Goal: Obtain resource: Download file/media

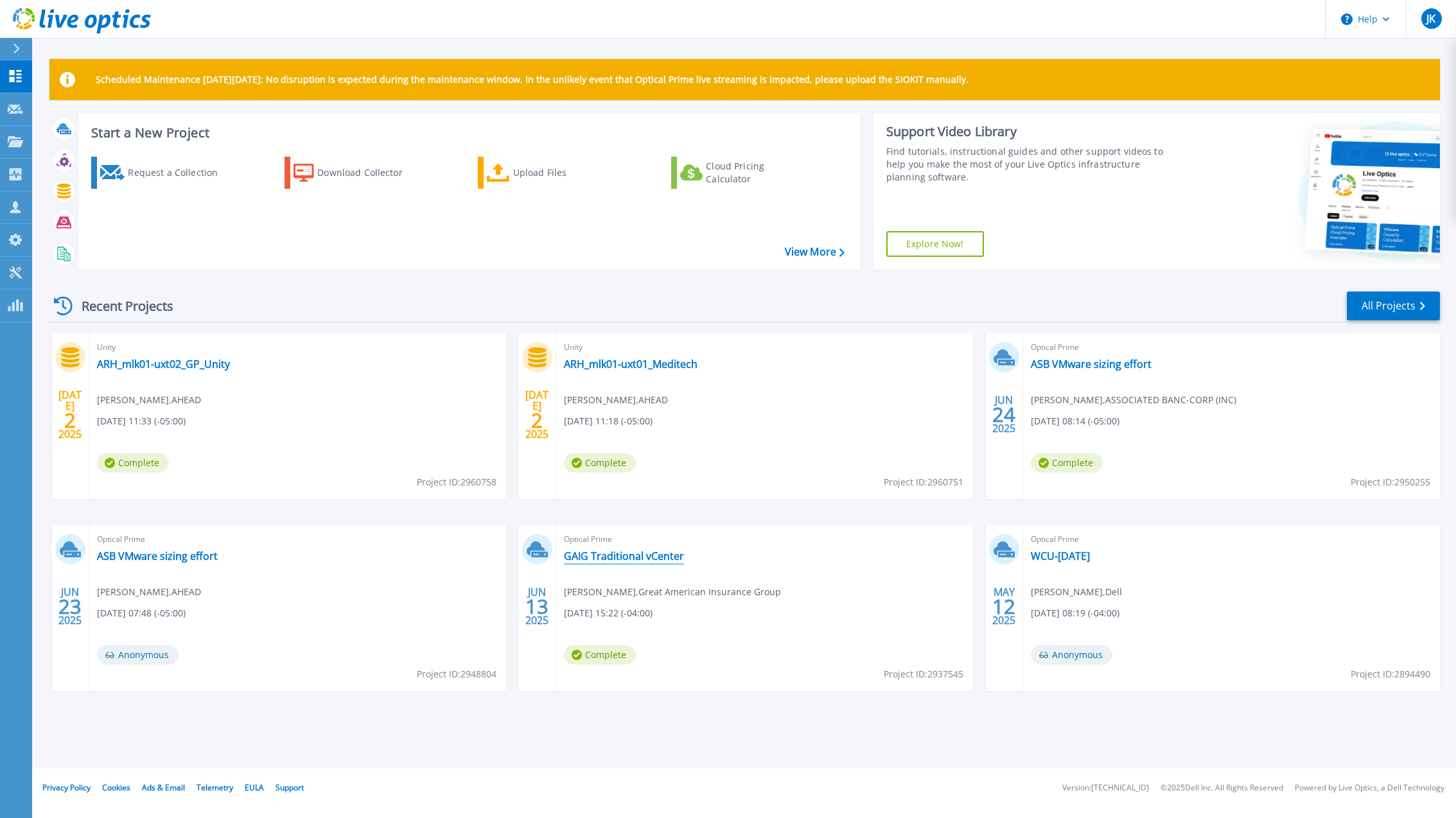
click at [584, 555] on link "GAIG Traditional vCenter" at bounding box center [623, 556] width 120 height 13
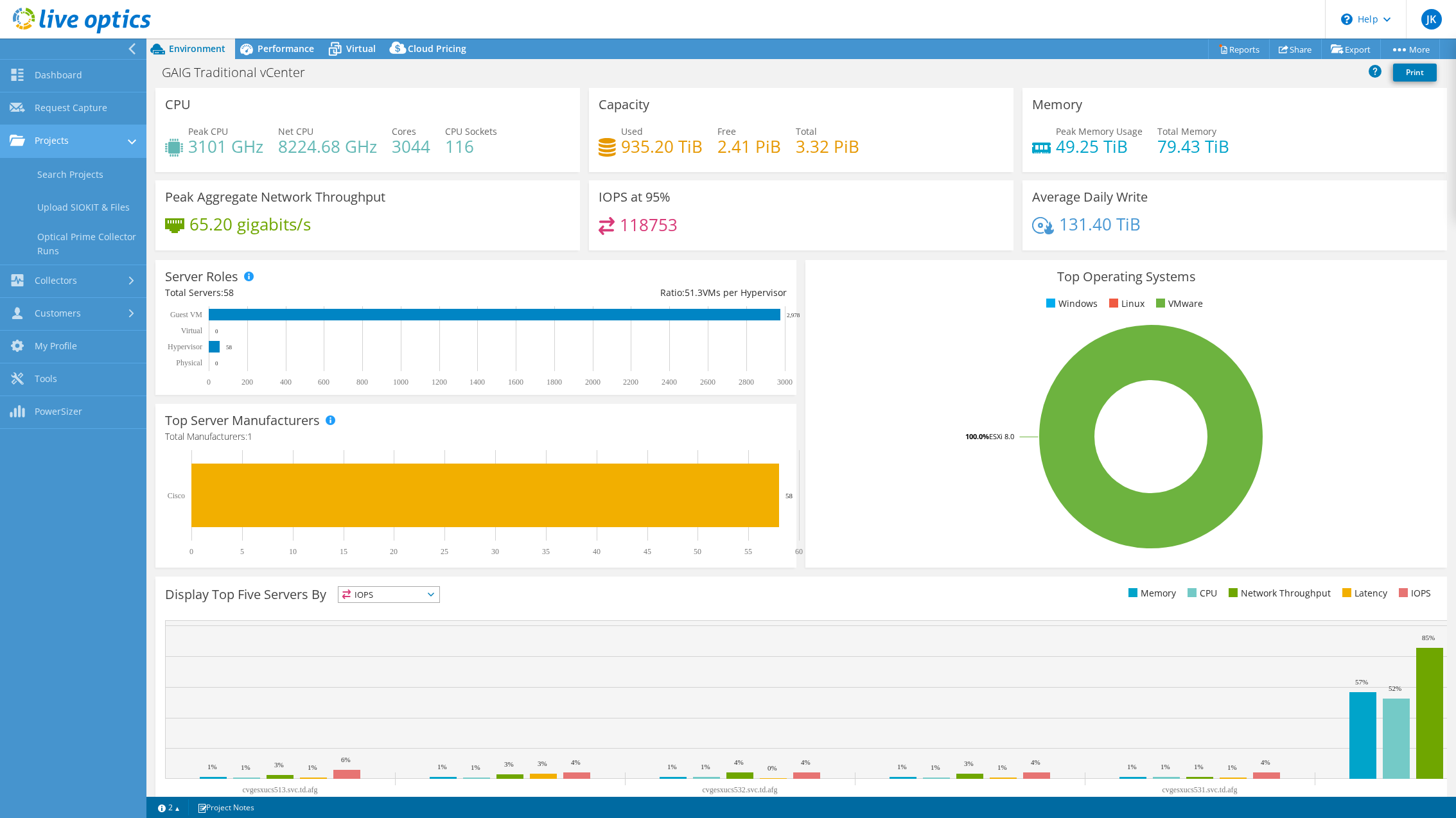
click at [28, 143] on link "Projects" at bounding box center [73, 142] width 146 height 33
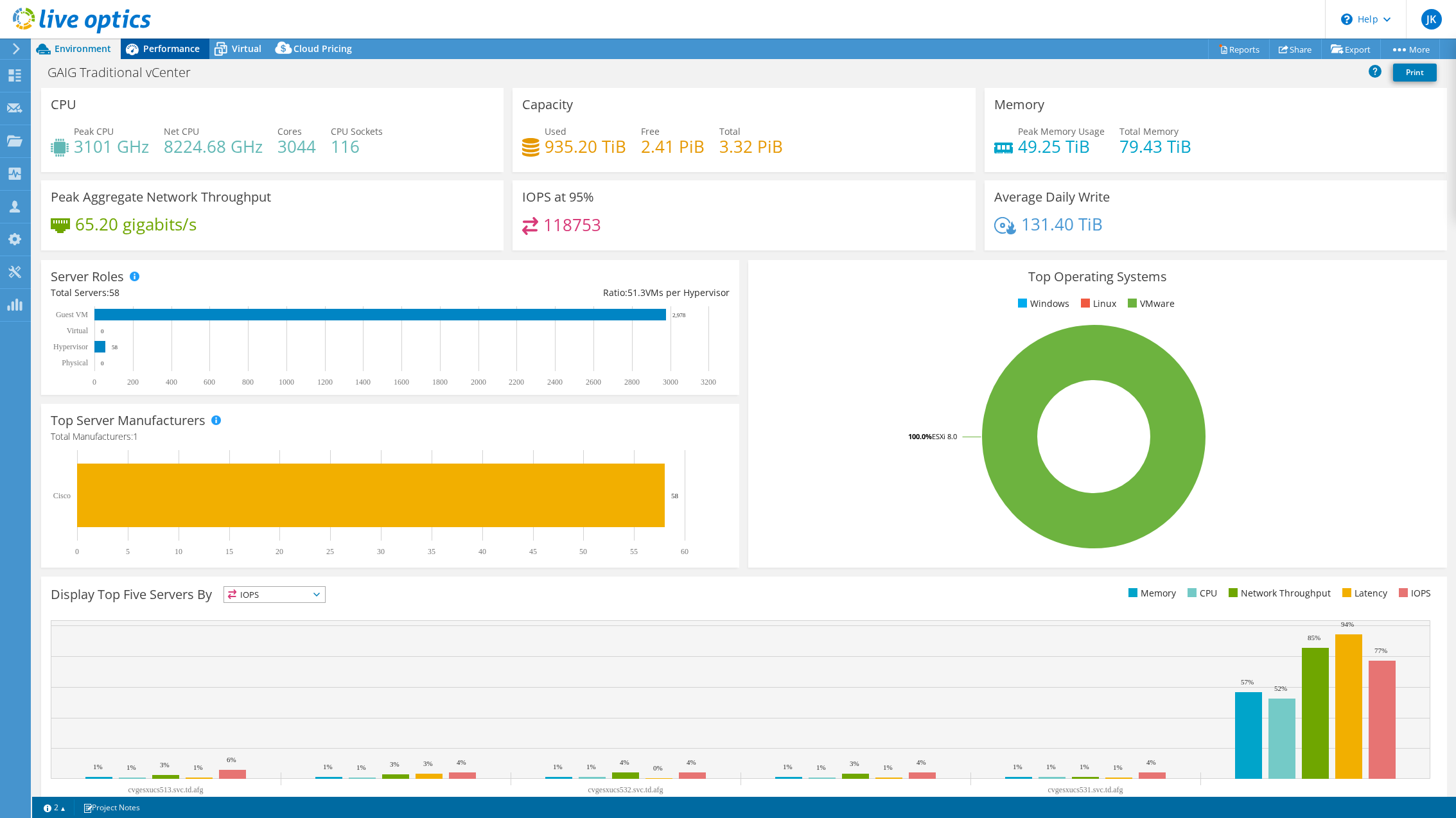
click at [154, 51] on span "Performance" at bounding box center [171, 49] width 57 height 12
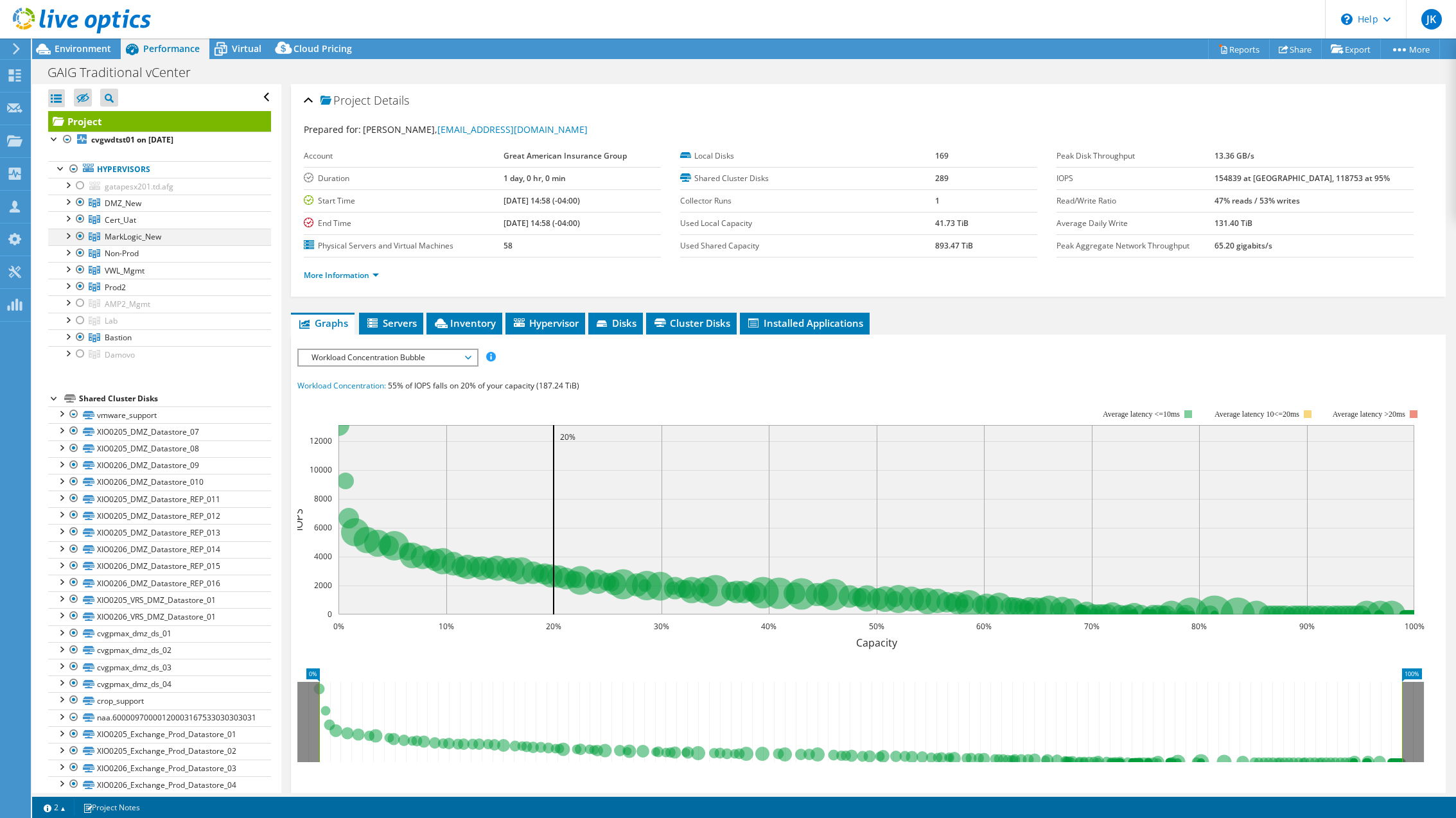
click at [77, 235] on div at bounding box center [80, 236] width 13 height 15
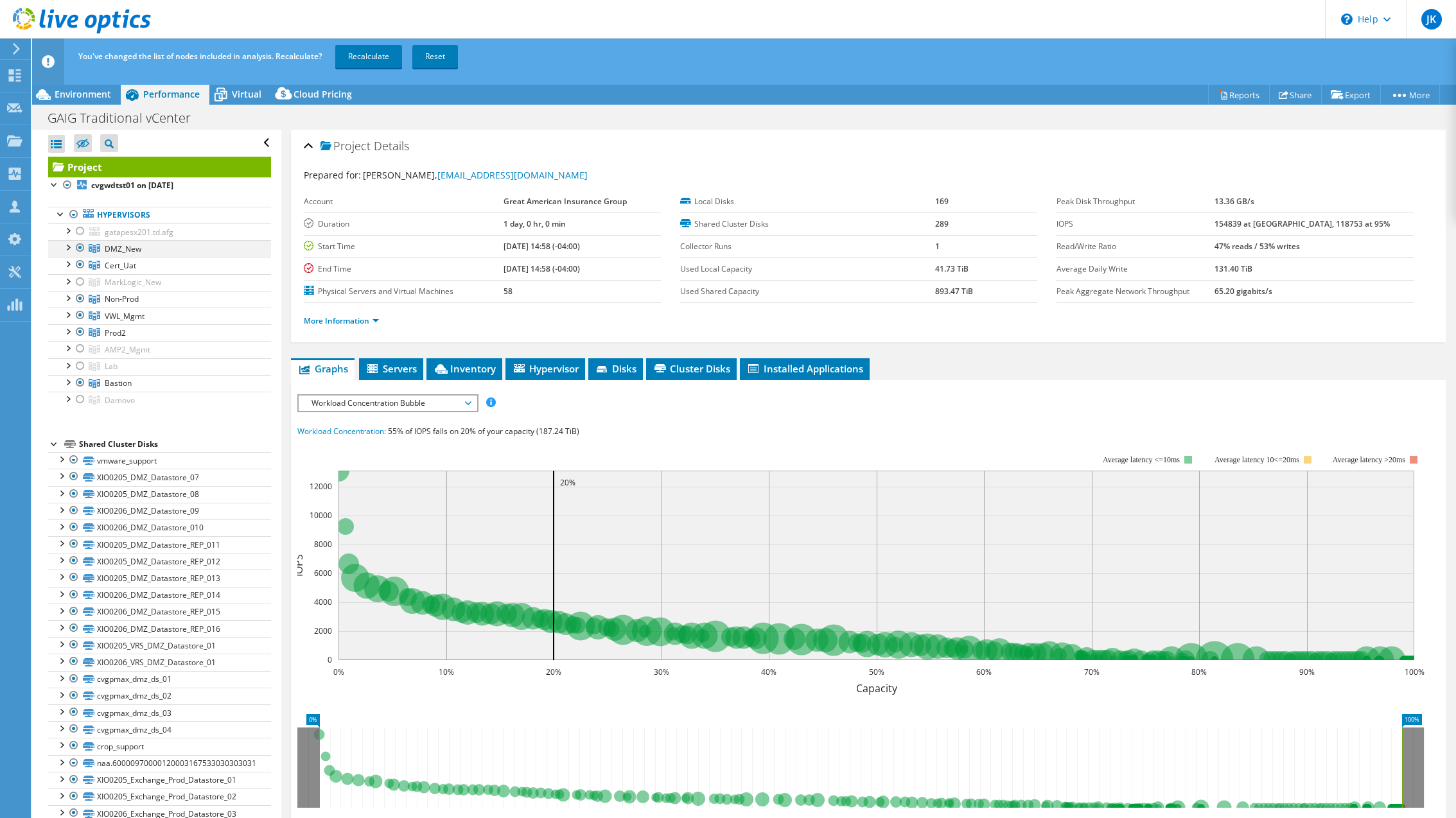
click at [81, 248] on div at bounding box center [80, 248] width 13 height 15
click at [77, 314] on div at bounding box center [80, 315] width 13 height 15
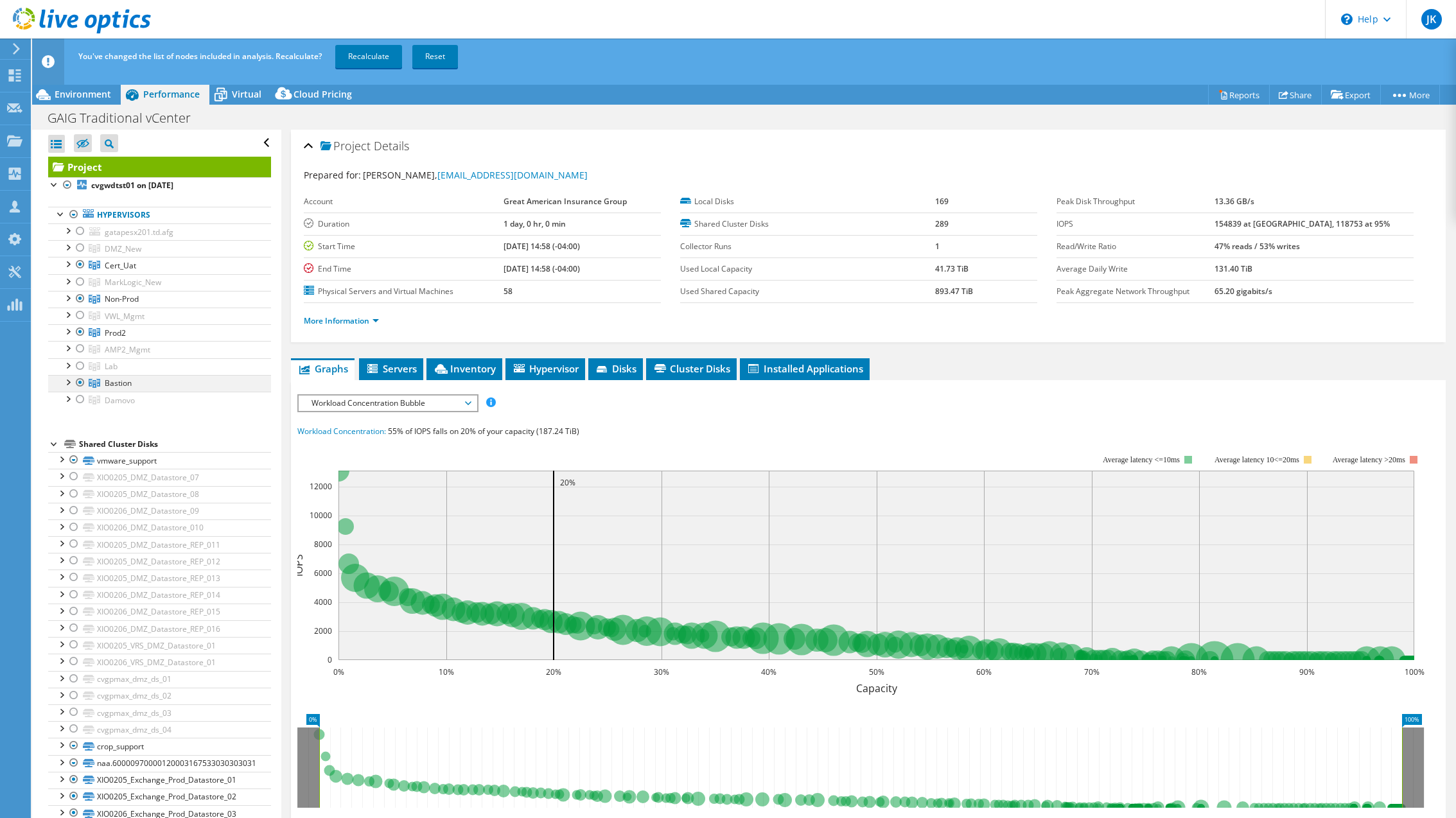
click at [80, 381] on div at bounding box center [80, 383] width 13 height 15
click at [367, 50] on link "Recalculate" at bounding box center [369, 57] width 67 height 23
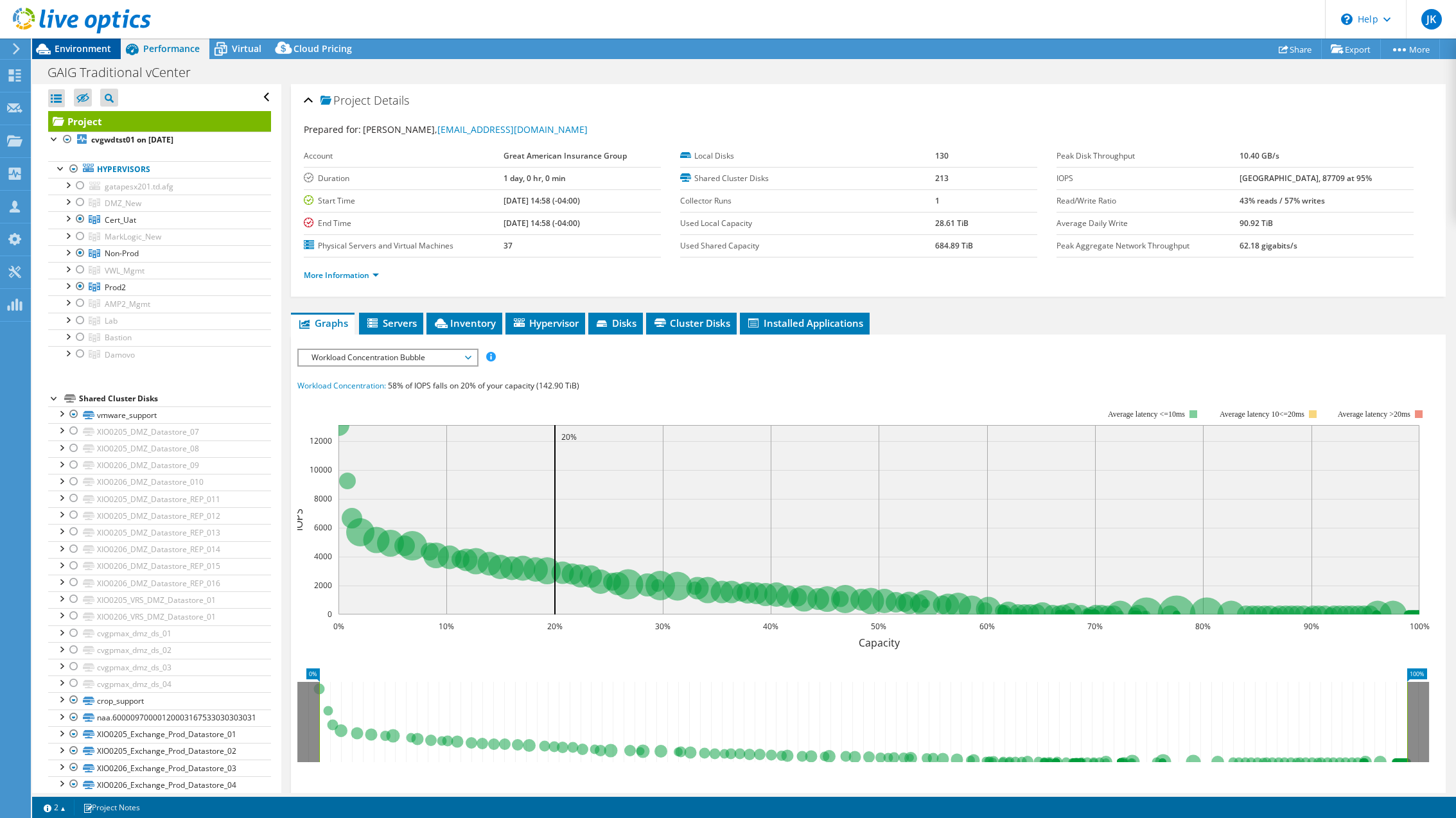
click at [92, 52] on span "Environment" at bounding box center [82, 49] width 57 height 12
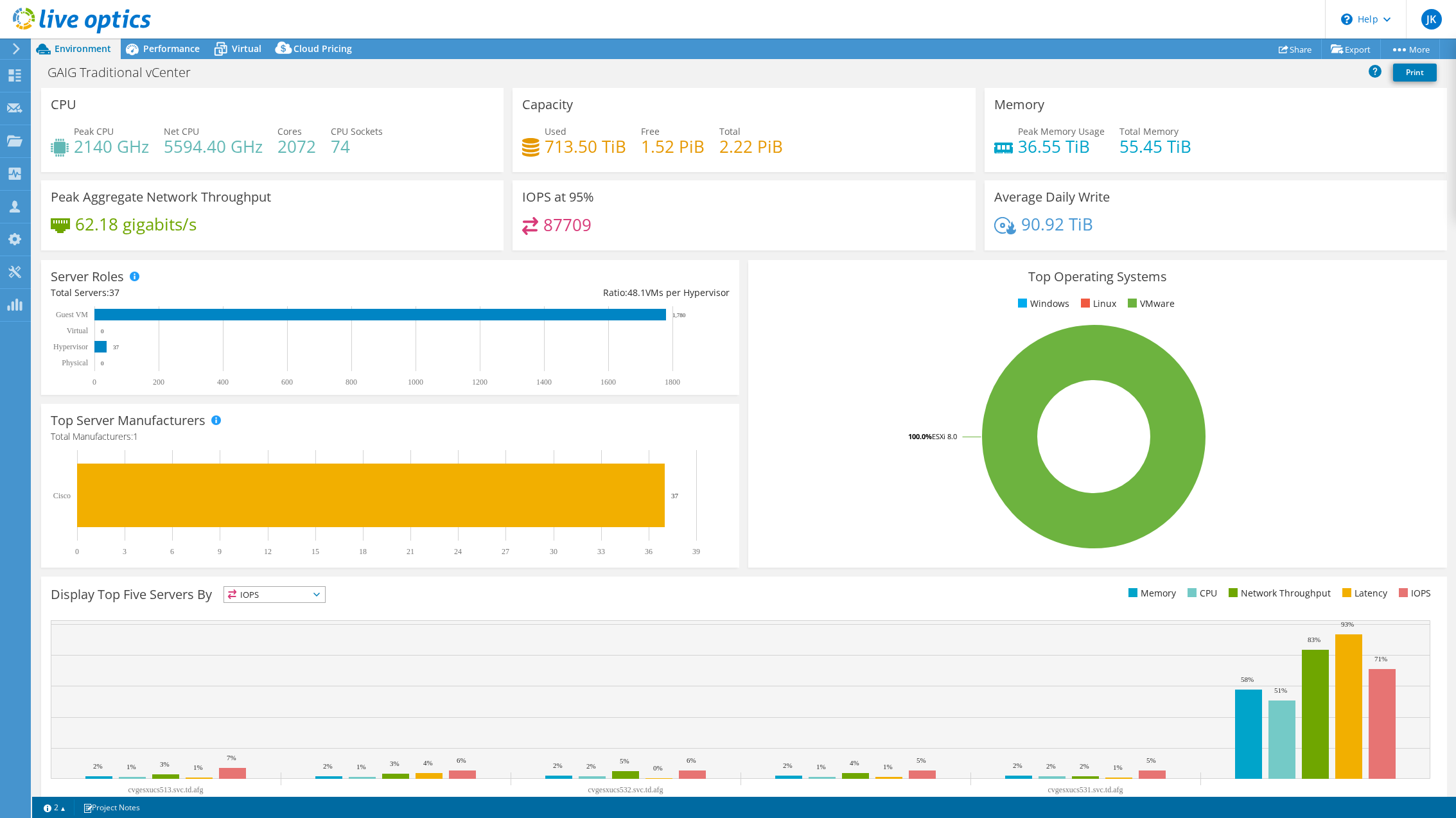
click at [144, 42] on div at bounding box center [75, 22] width 151 height 43
click at [145, 52] on span "Performance" at bounding box center [171, 49] width 57 height 12
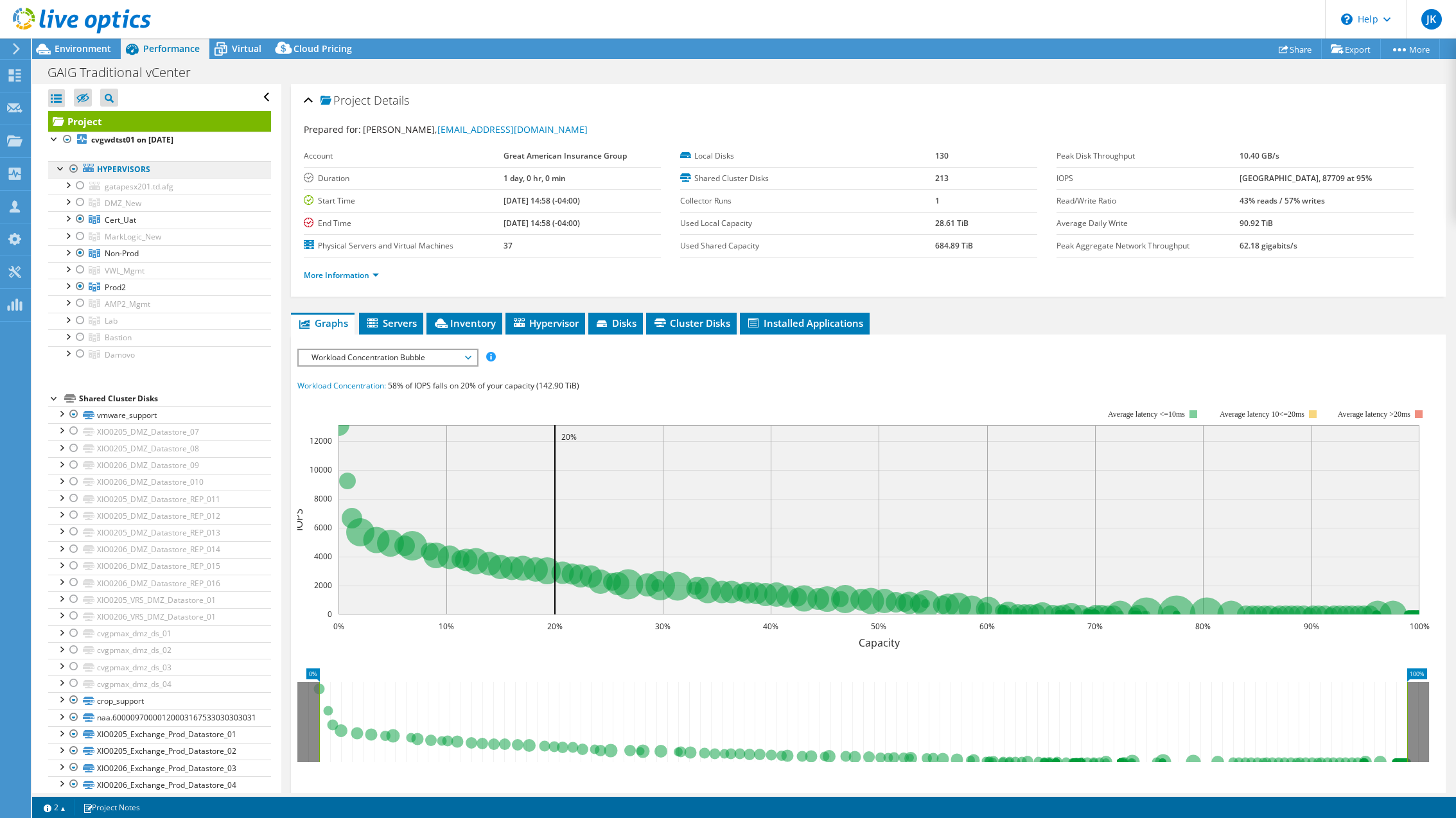
click at [116, 170] on link "Hypervisors" at bounding box center [160, 170] width 223 height 17
click at [357, 275] on link "More Information" at bounding box center [341, 275] width 75 height 11
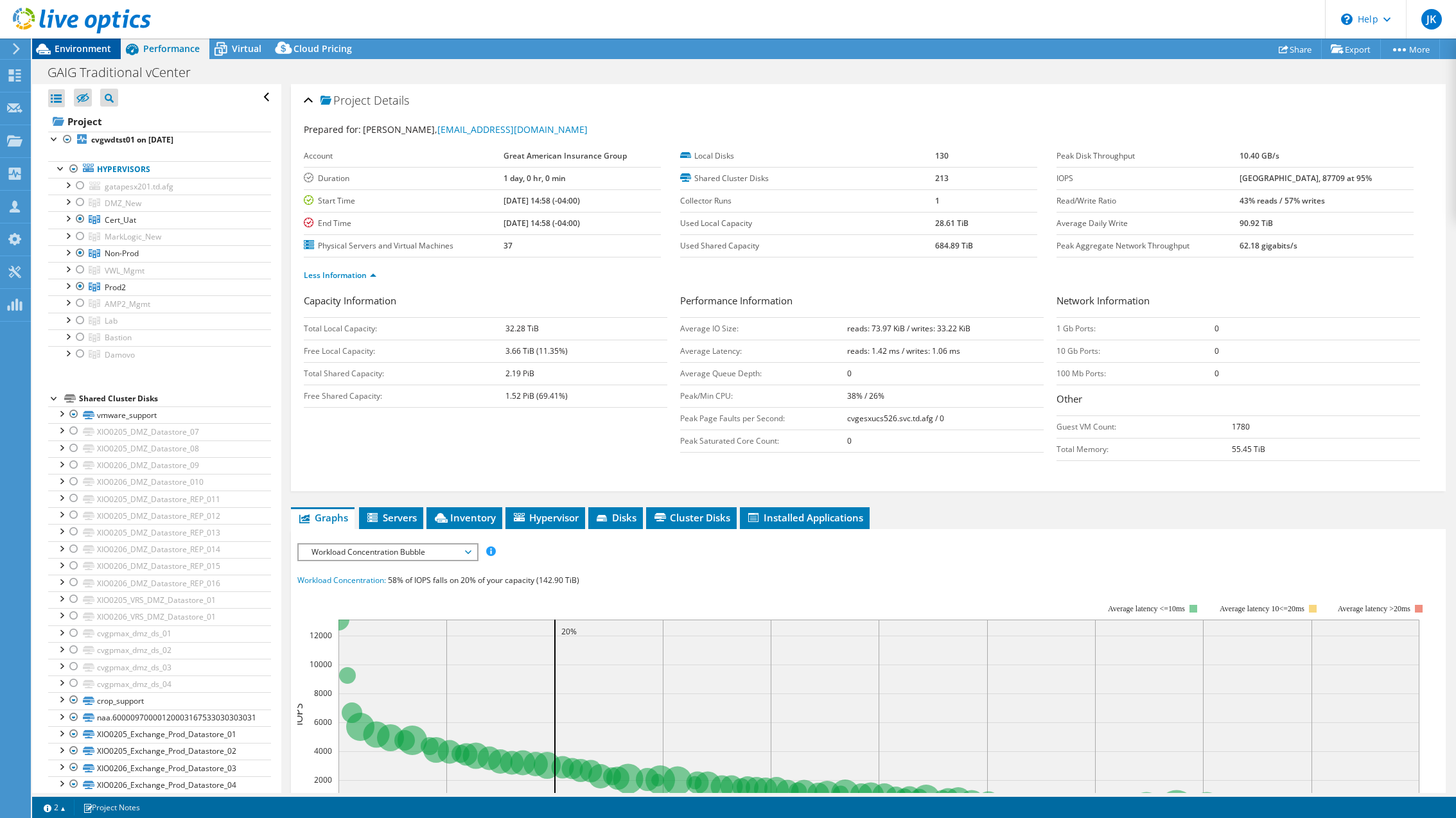
click at [79, 51] on span "Environment" at bounding box center [82, 49] width 57 height 12
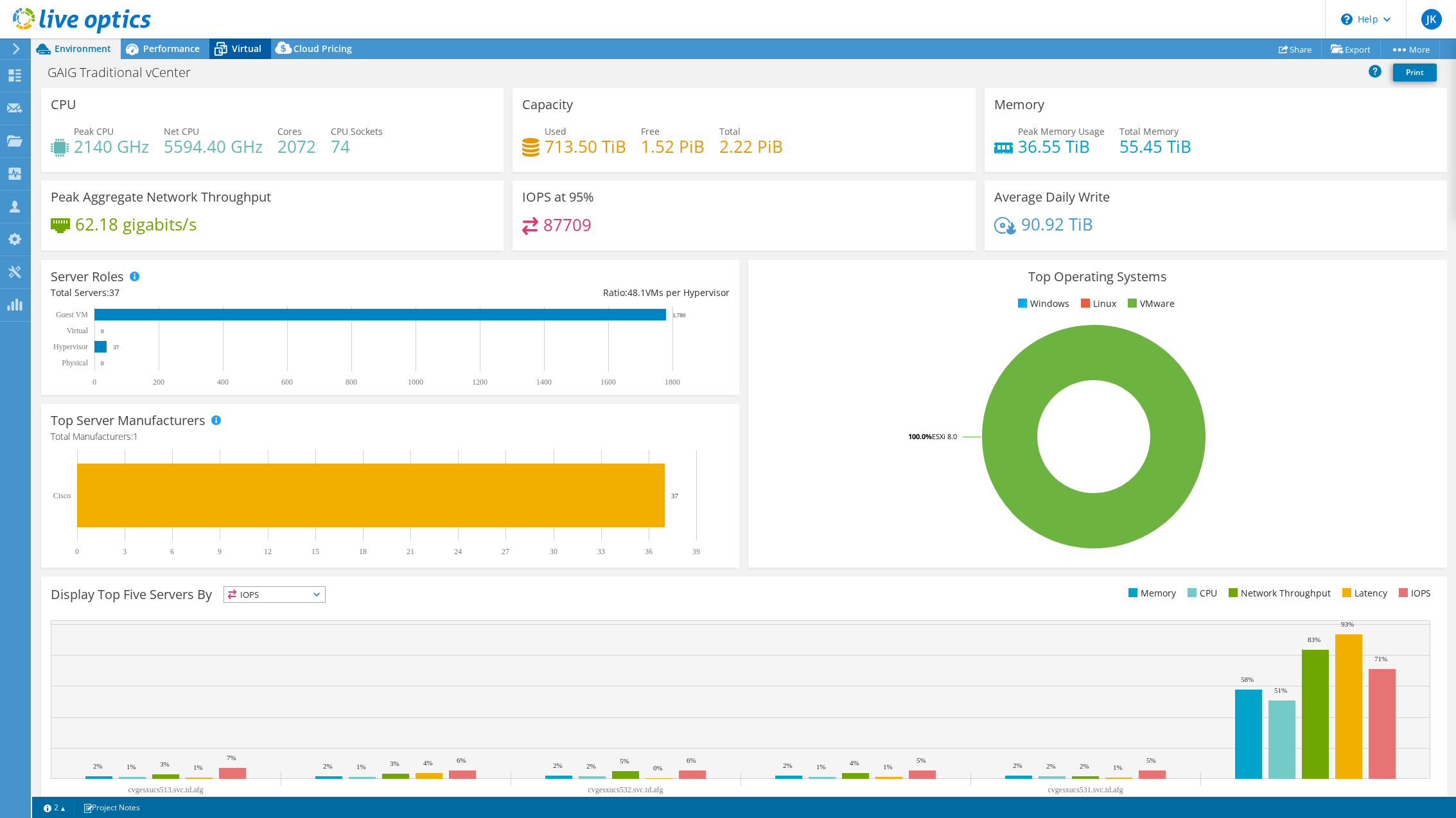
click at [240, 55] on div "Virtual" at bounding box center [240, 49] width 62 height 21
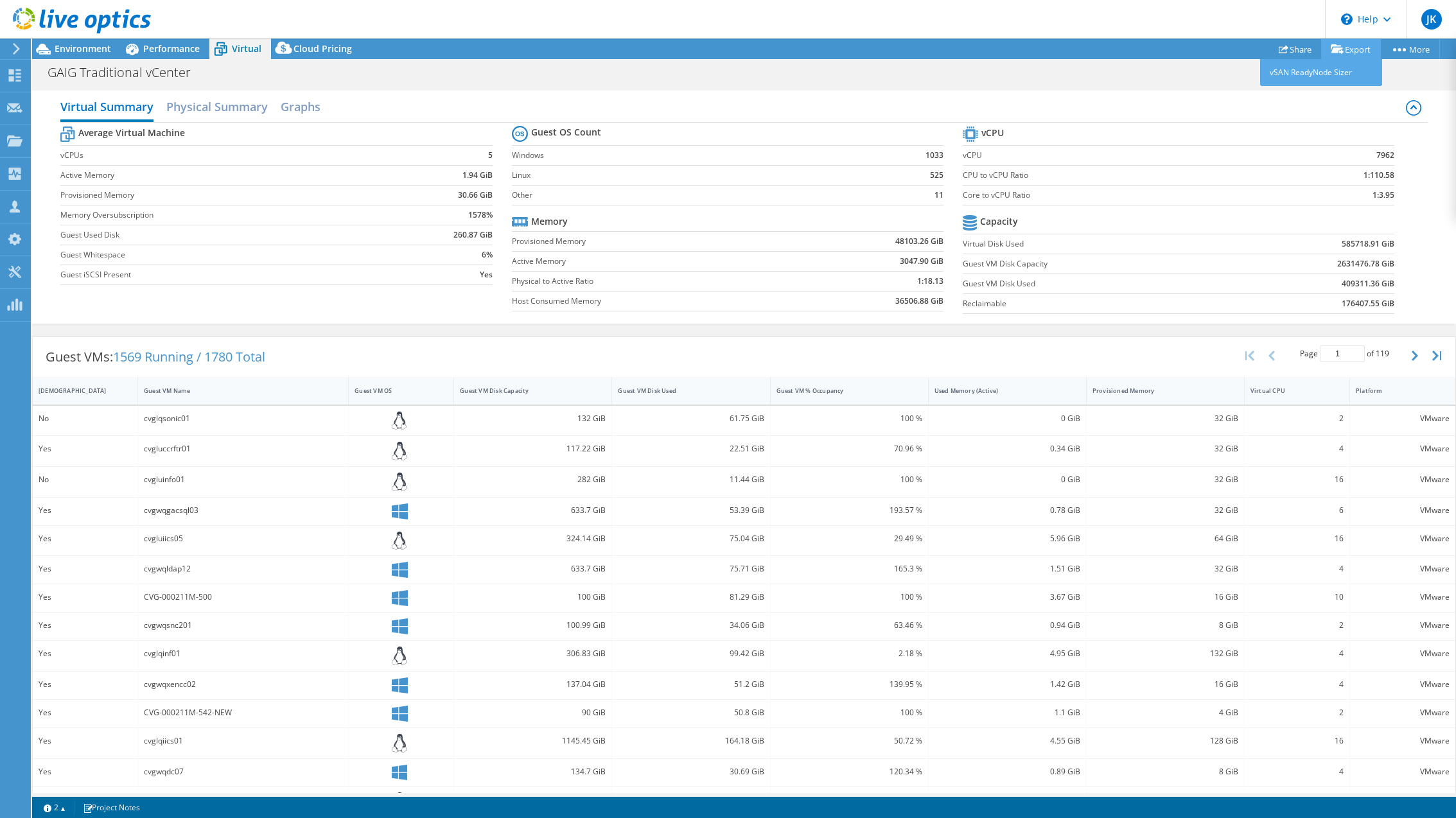
click at [1348, 51] on link "Export" at bounding box center [1351, 50] width 60 height 20
click at [61, 45] on span "Environment" at bounding box center [82, 49] width 57 height 12
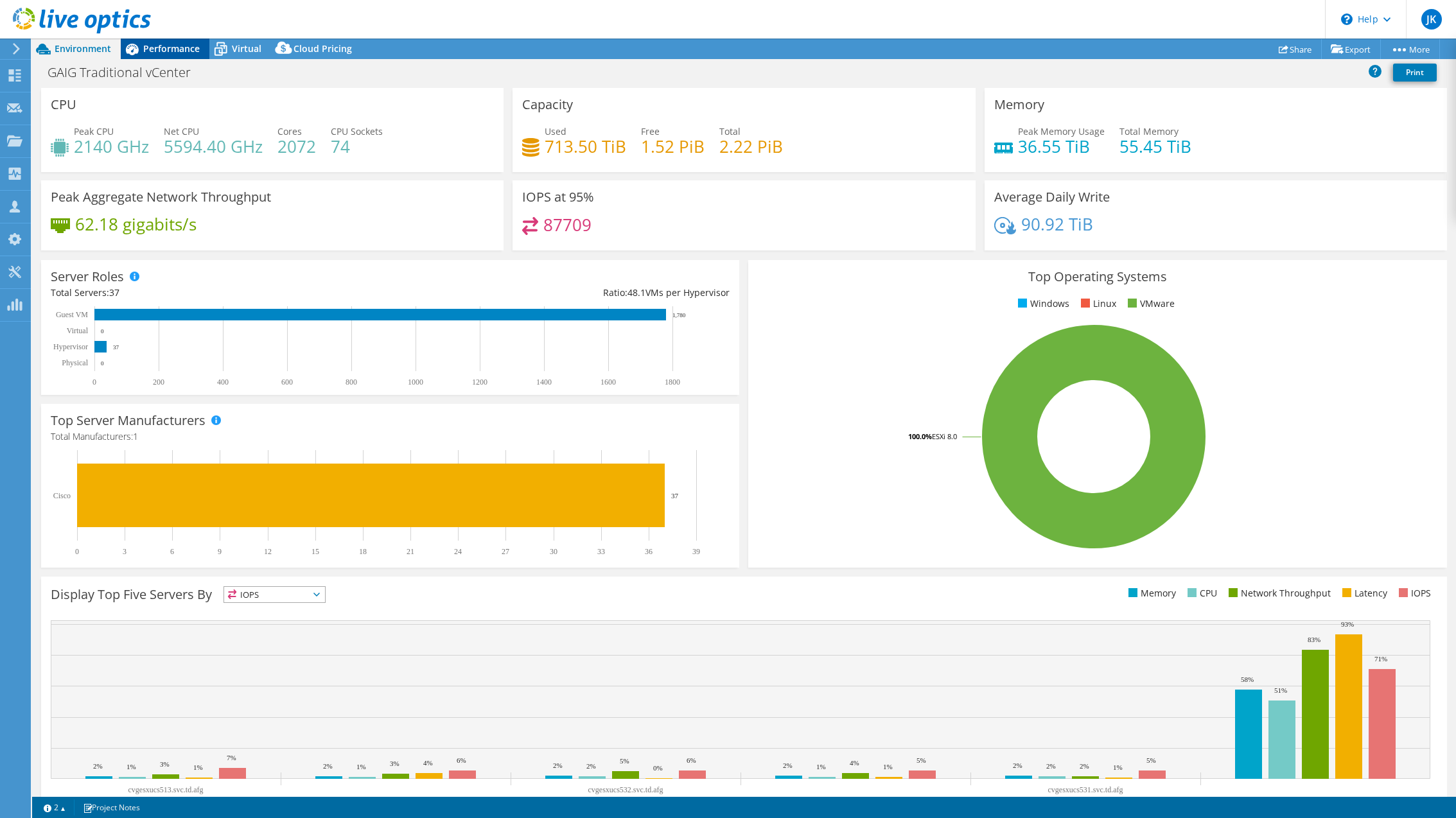
click at [171, 46] on span "Performance" at bounding box center [171, 49] width 57 height 12
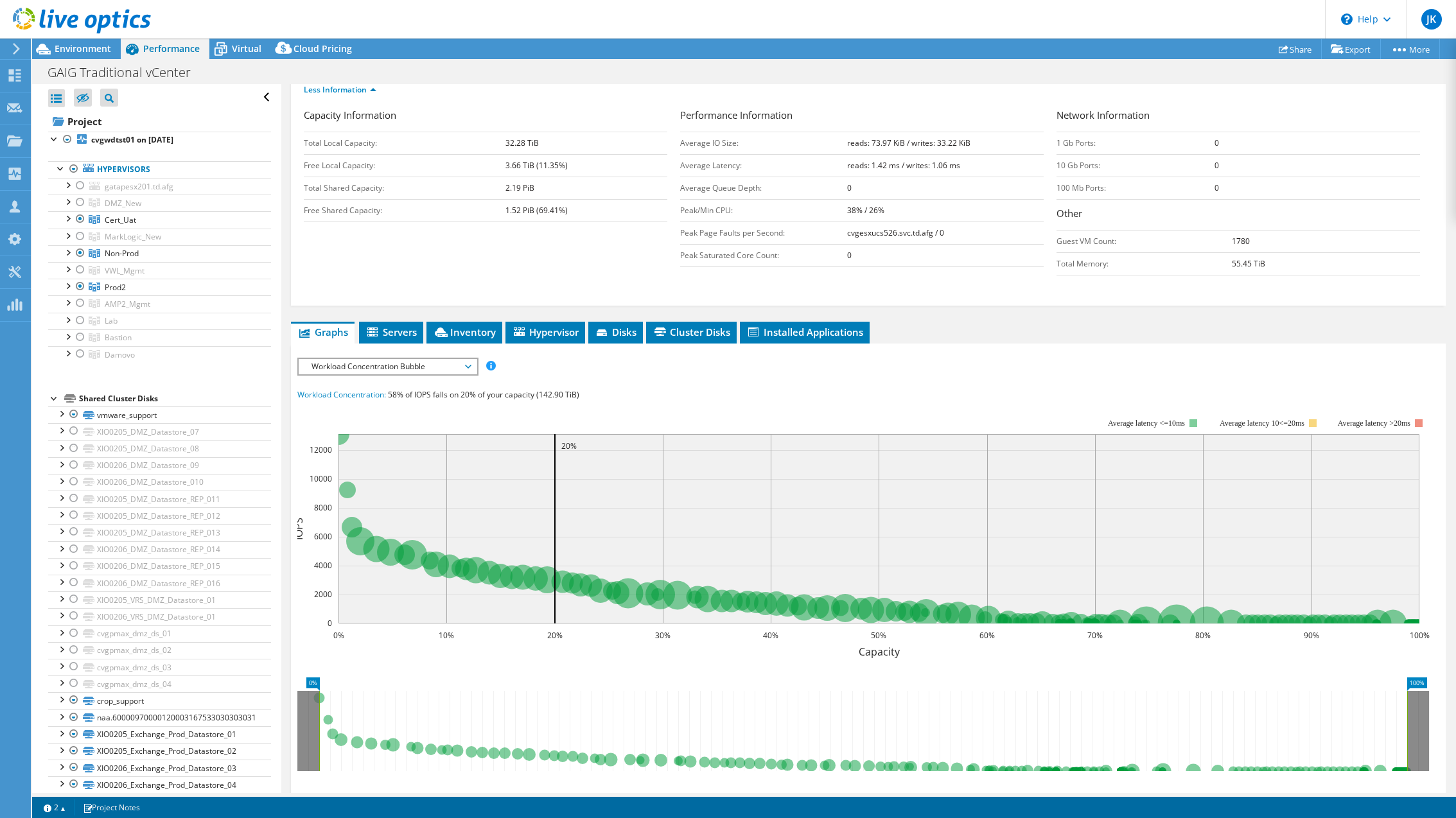
scroll to position [189, 0]
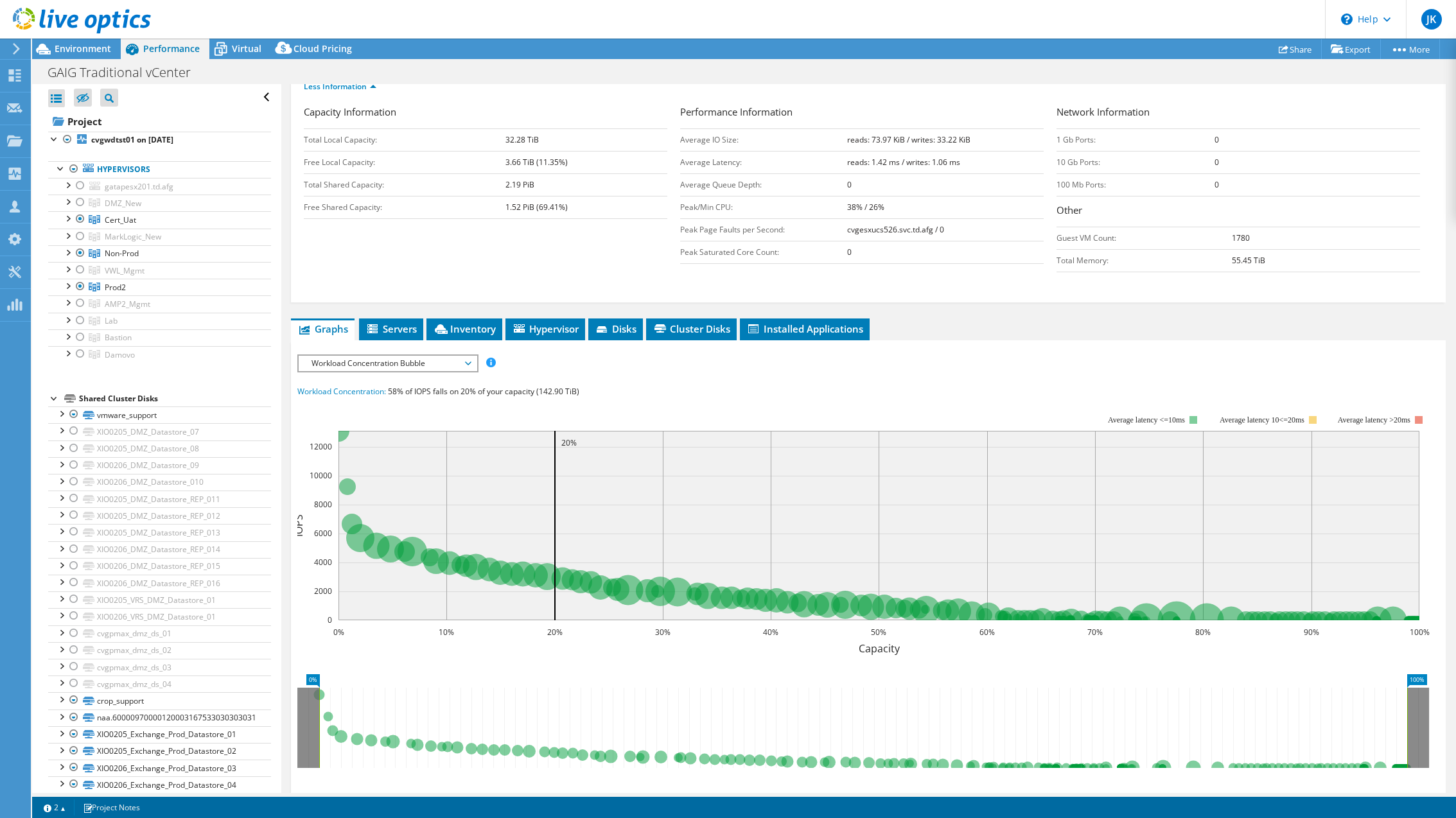
click at [681, 341] on div "IOPS Disk Throughput IO Size Latency Queue Depth CPU Percentage Memory Page Fau…" at bounding box center [868, 586] width 1142 height 490
click at [683, 335] on li "Cluster Disks" at bounding box center [691, 329] width 91 height 22
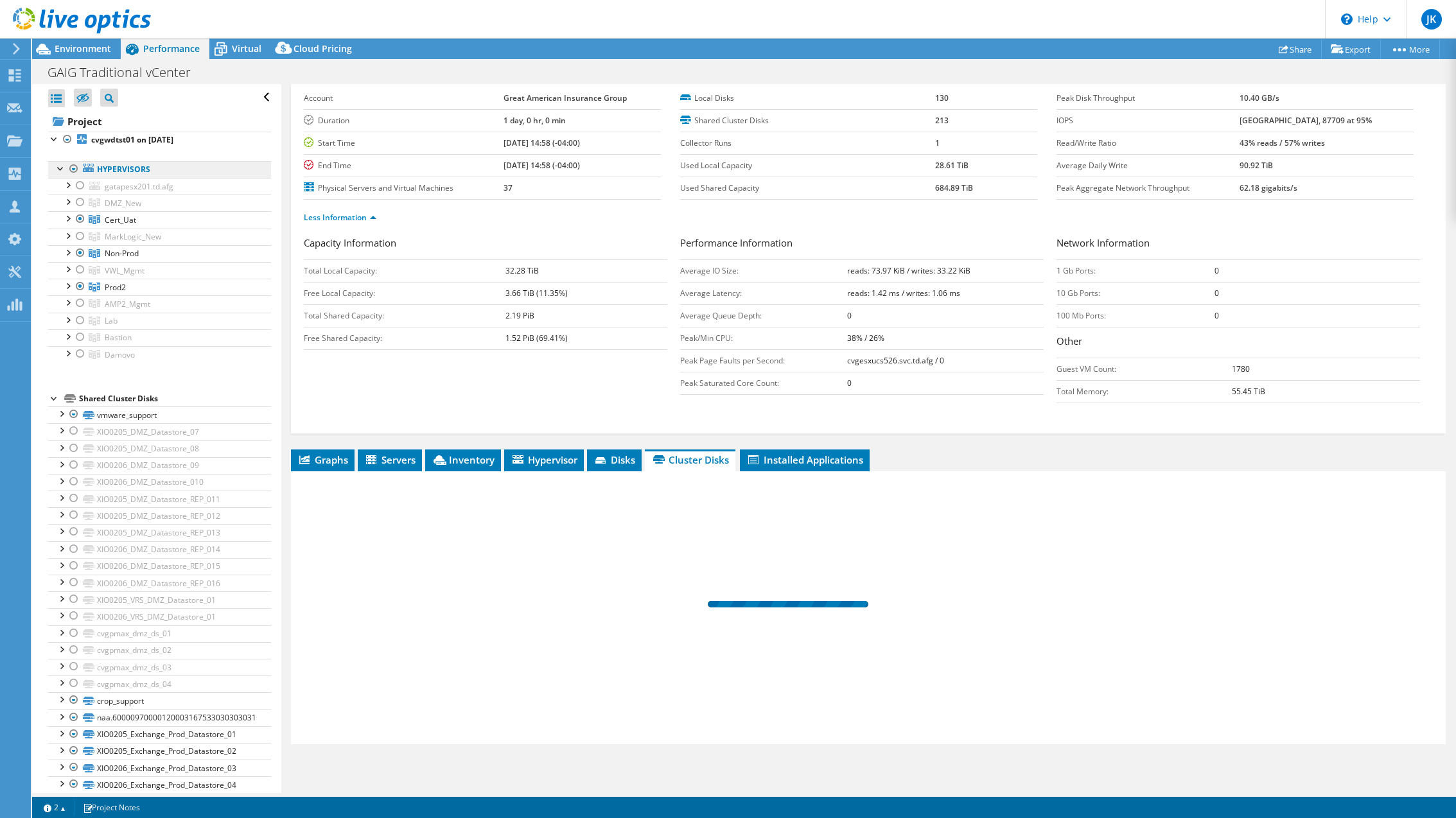
click at [114, 171] on link "Hypervisors" at bounding box center [160, 170] width 223 height 17
click at [136, 139] on b "cvgwdtst01 on [DATE]" at bounding box center [132, 139] width 82 height 11
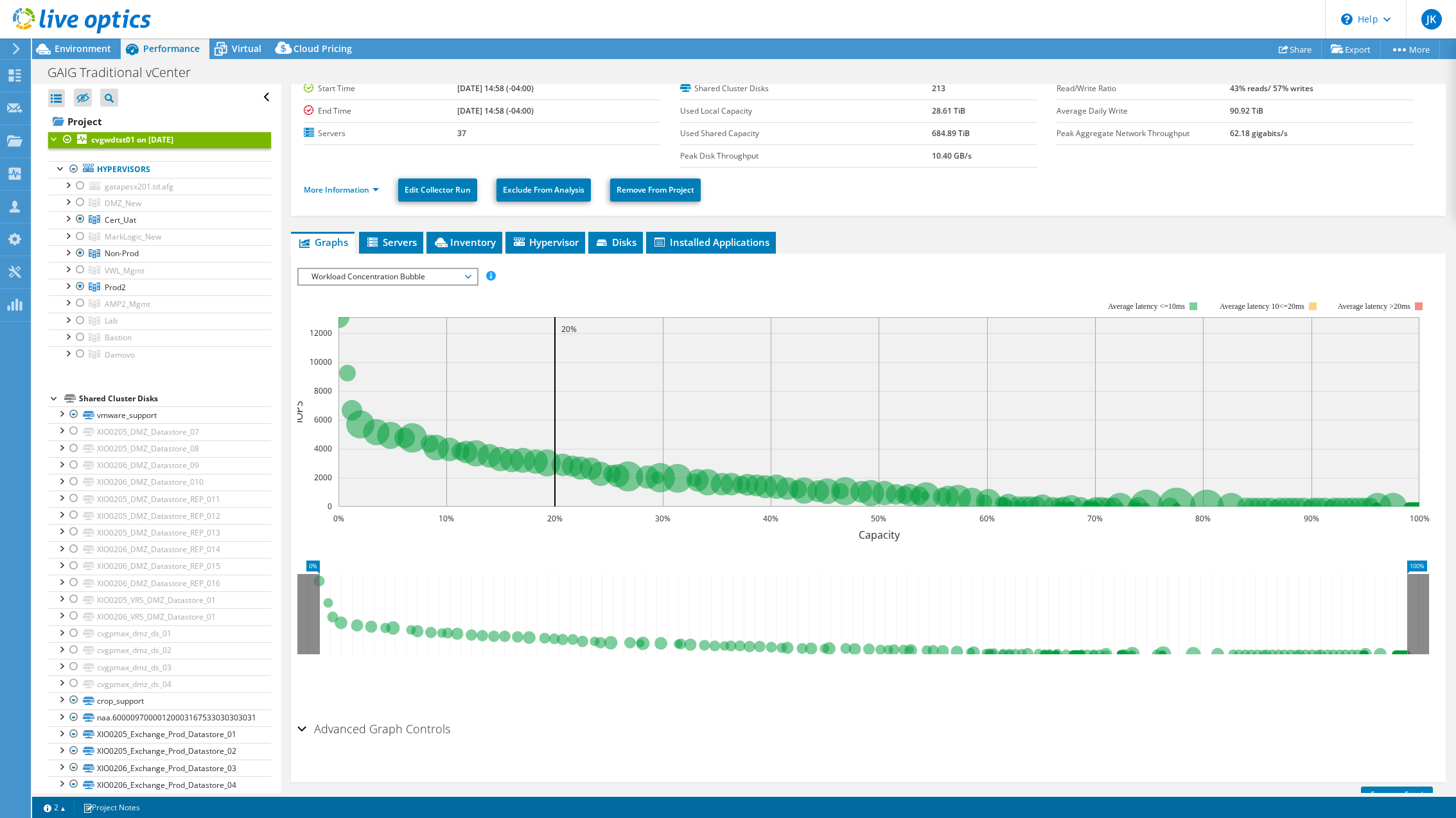
scroll to position [0, 0]
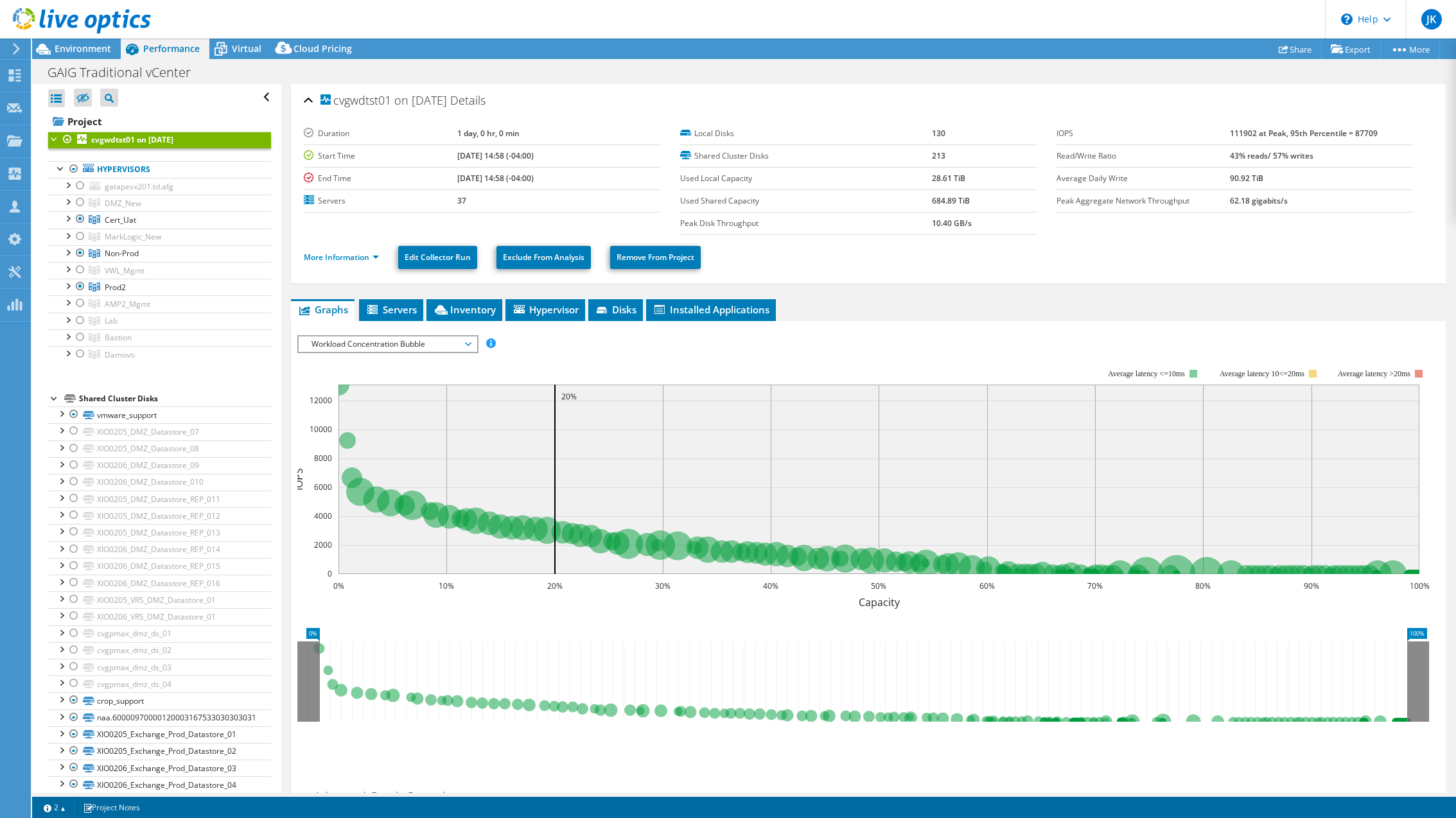
click at [354, 249] on ul "More Information Edit Collector Run Exclude From Analysis Remove From Project" at bounding box center [868, 256] width 1129 height 26
click at [352, 253] on link "More Information" at bounding box center [341, 257] width 75 height 11
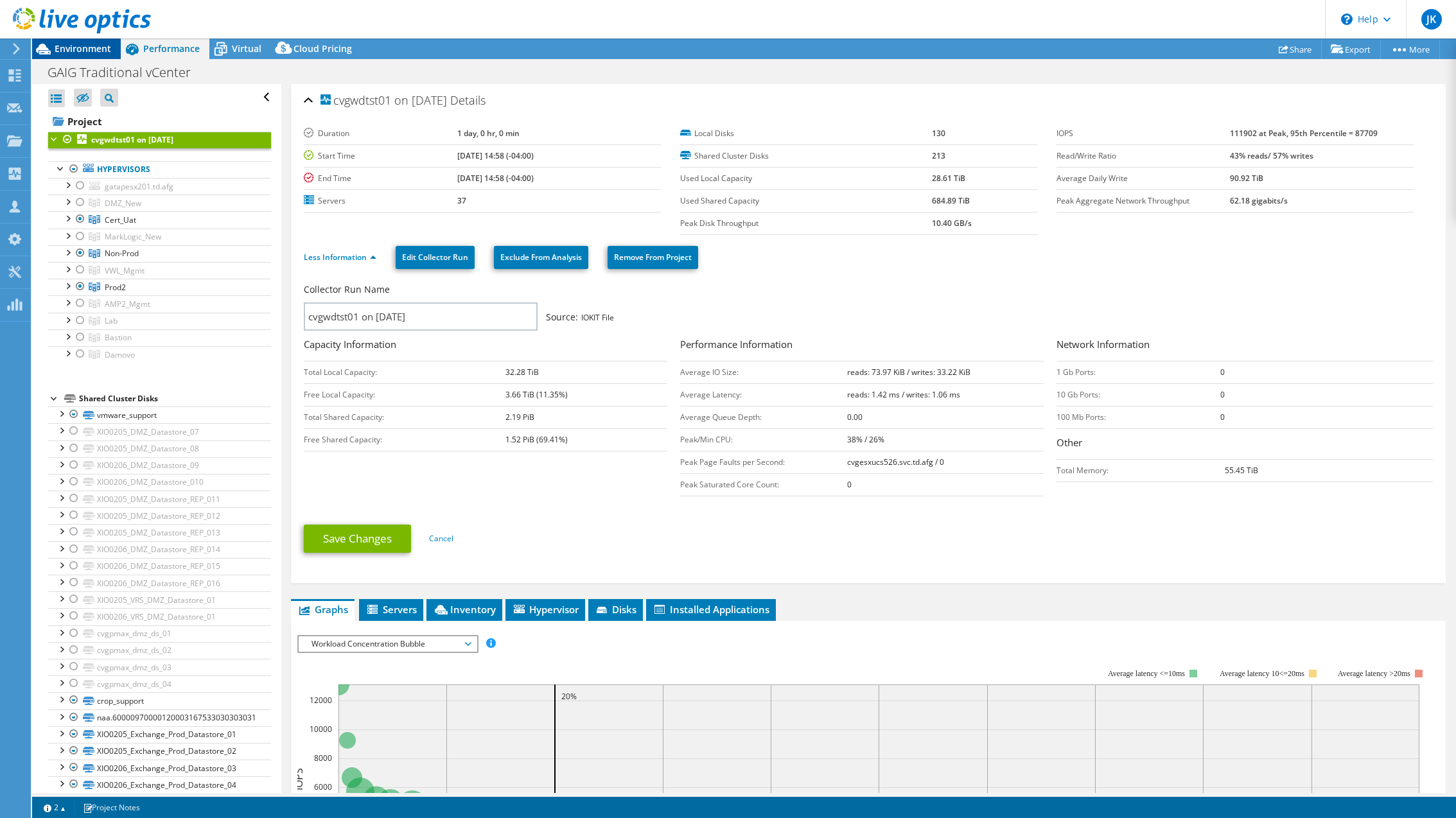
click at [101, 43] on span "Environment" at bounding box center [82, 49] width 57 height 12
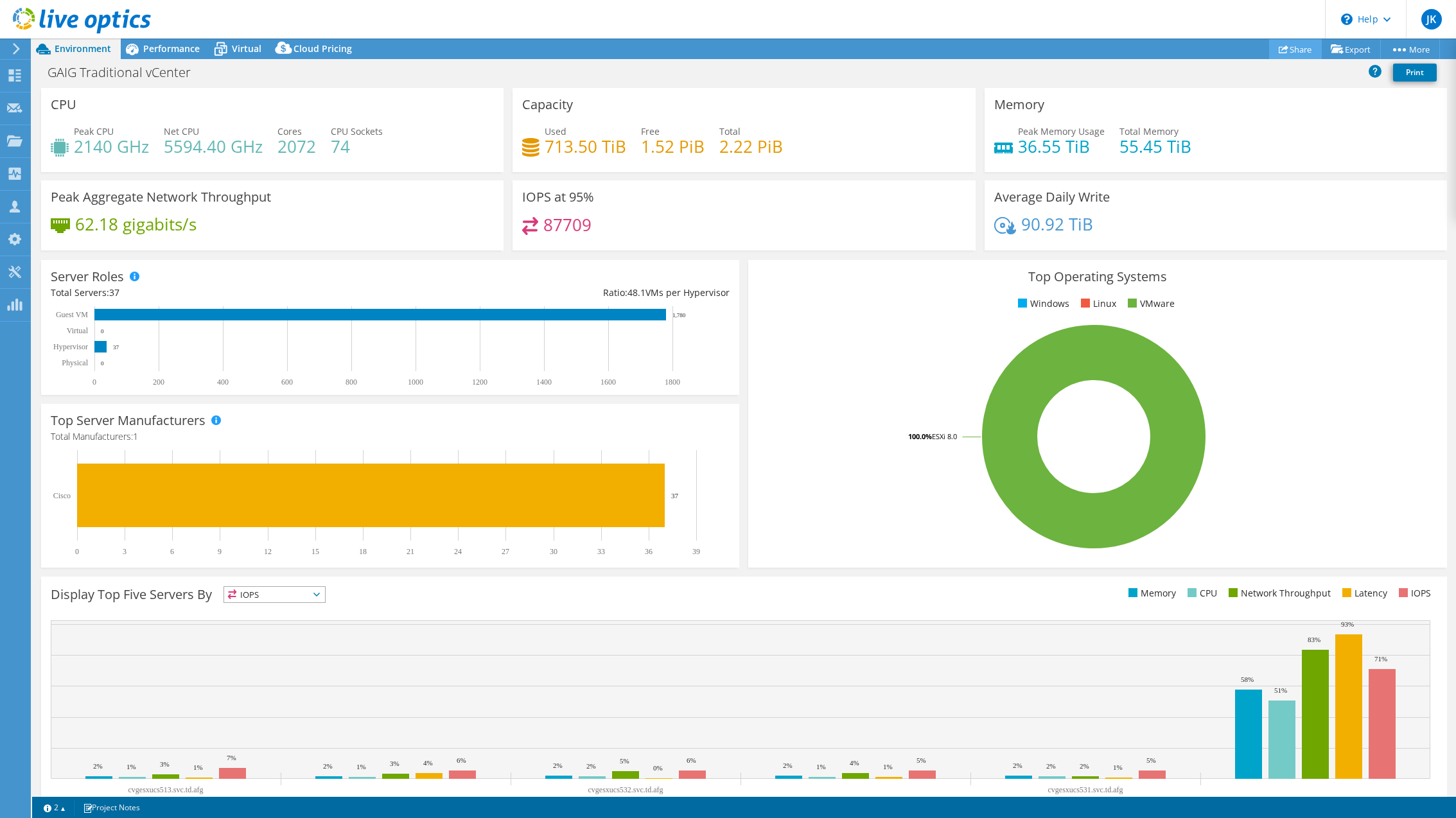
click at [1292, 52] on link "Share" at bounding box center [1296, 50] width 53 height 20
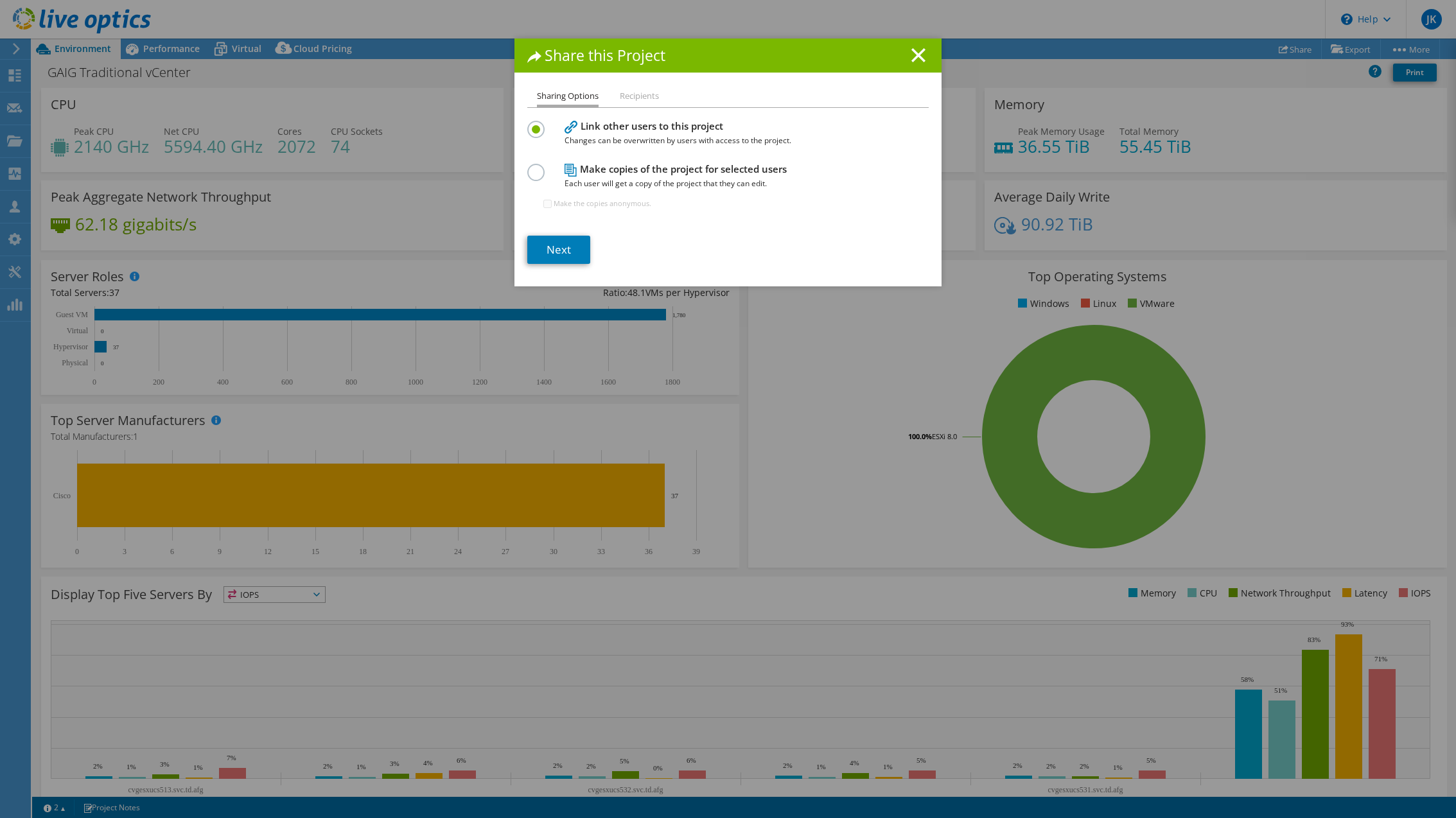
drag, startPoint x: 923, startPoint y: 62, endPoint x: 1160, endPoint y: 50, distance: 237.3
click at [923, 62] on icon at bounding box center [919, 55] width 14 height 14
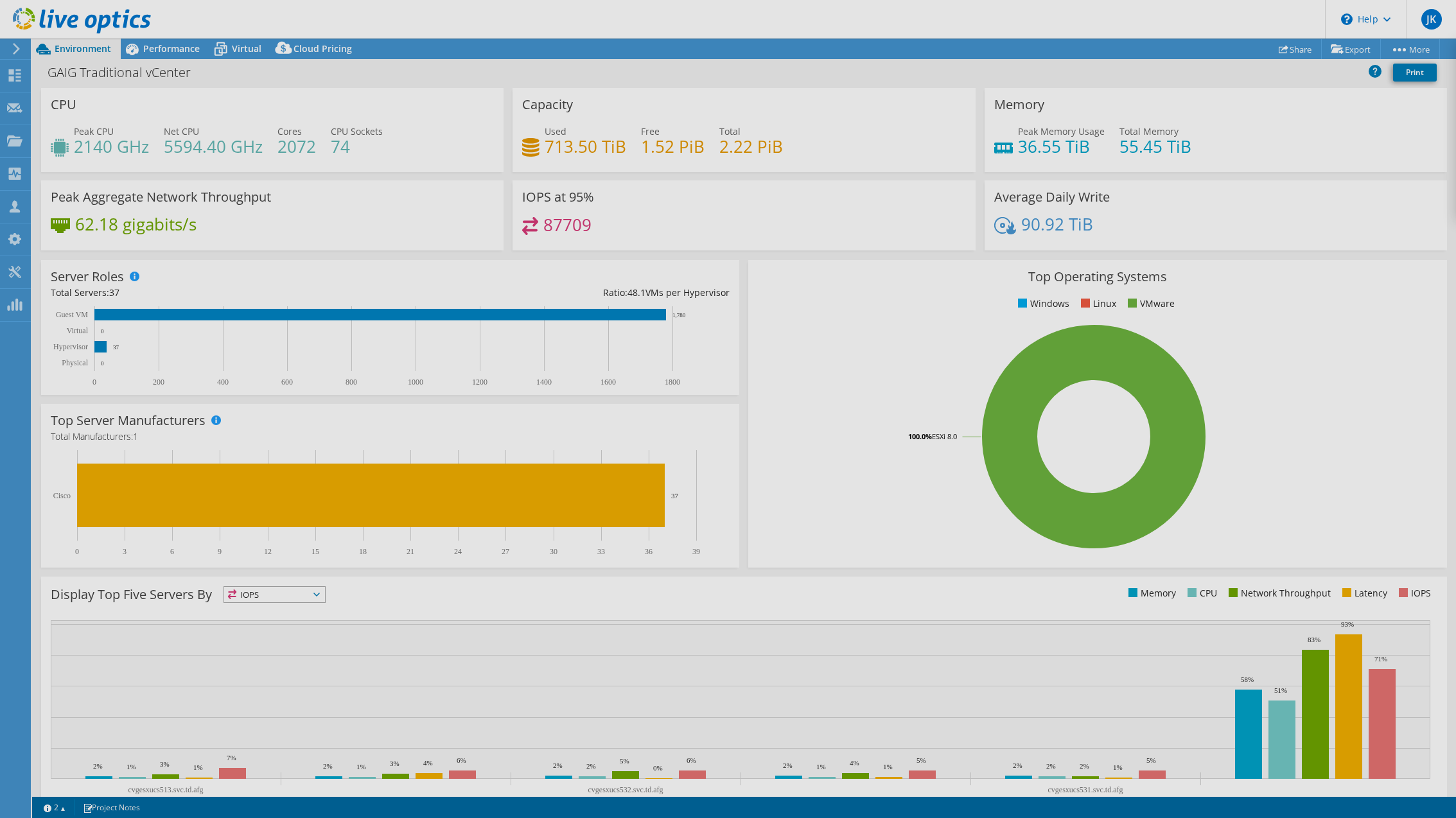
click at [1359, 54] on div "This project has been archived. No changes can be made, and graphs and summary …" at bounding box center [743, 428] width 1423 height 780
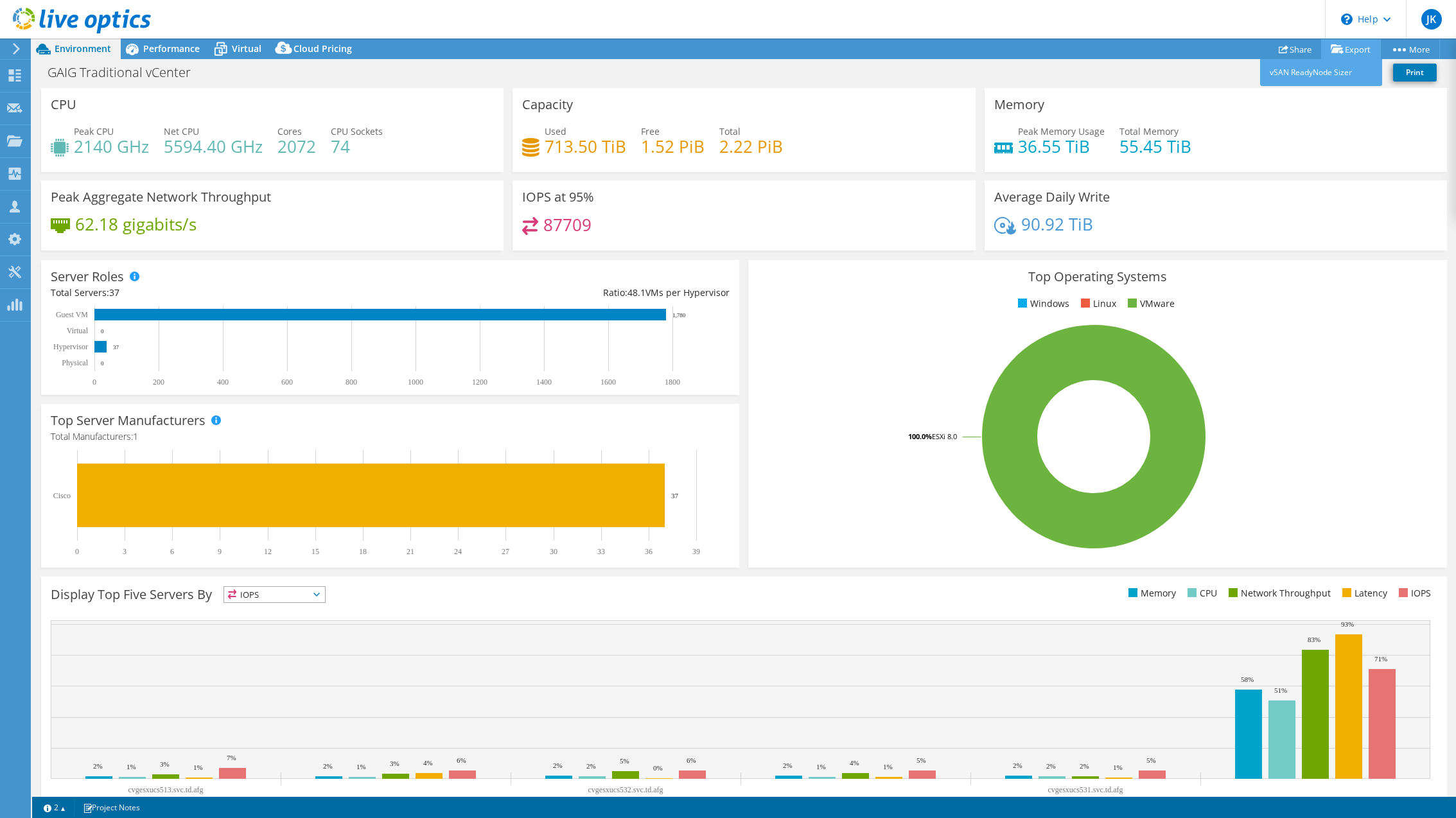
click at [1355, 49] on link "Export" at bounding box center [1351, 50] width 60 height 20
click at [1325, 70] on link "vSAN ReadyNode Sizer" at bounding box center [1321, 72] width 122 height 27
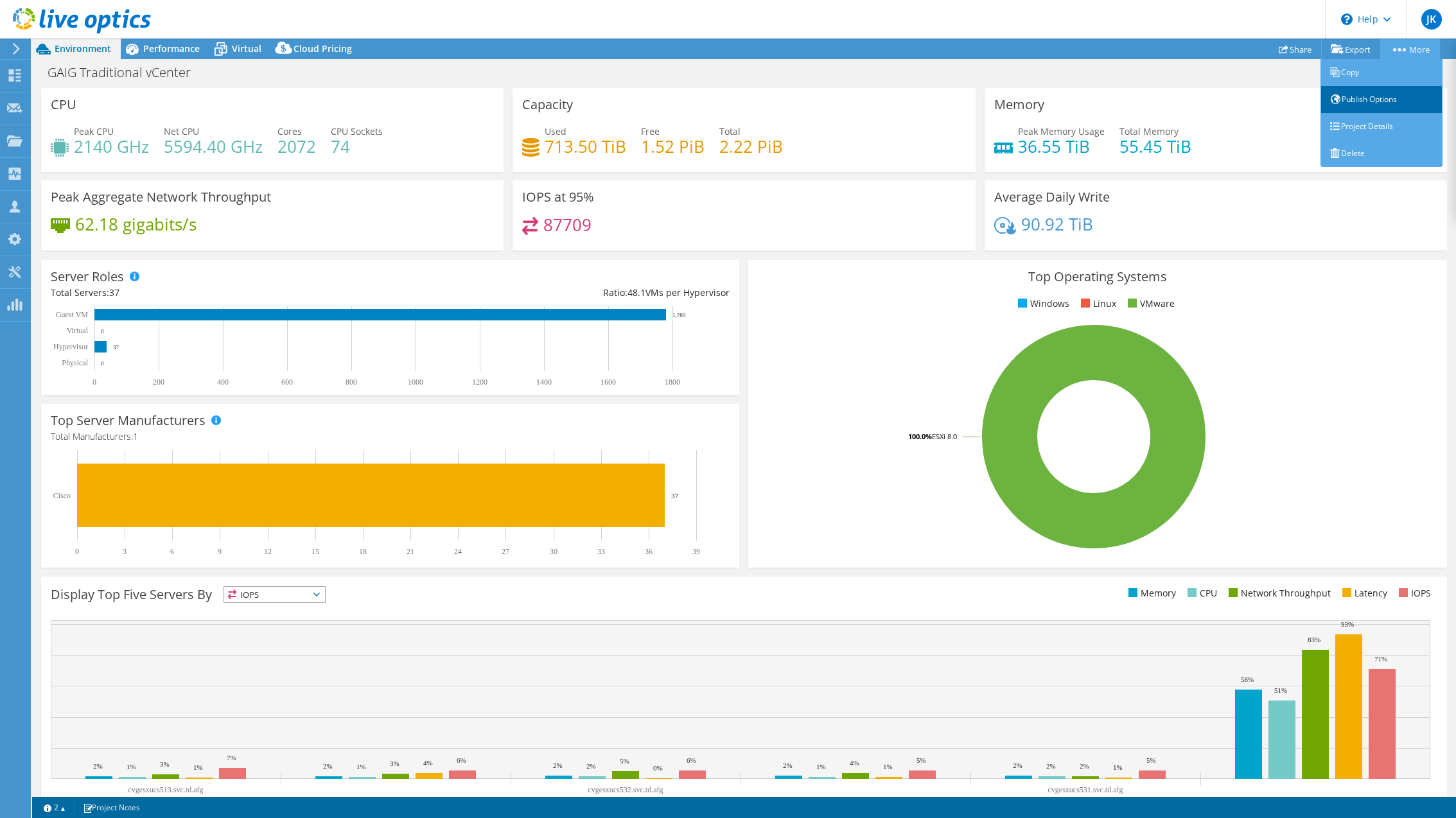
click at [1376, 98] on link "Publish Options" at bounding box center [1382, 99] width 122 height 27
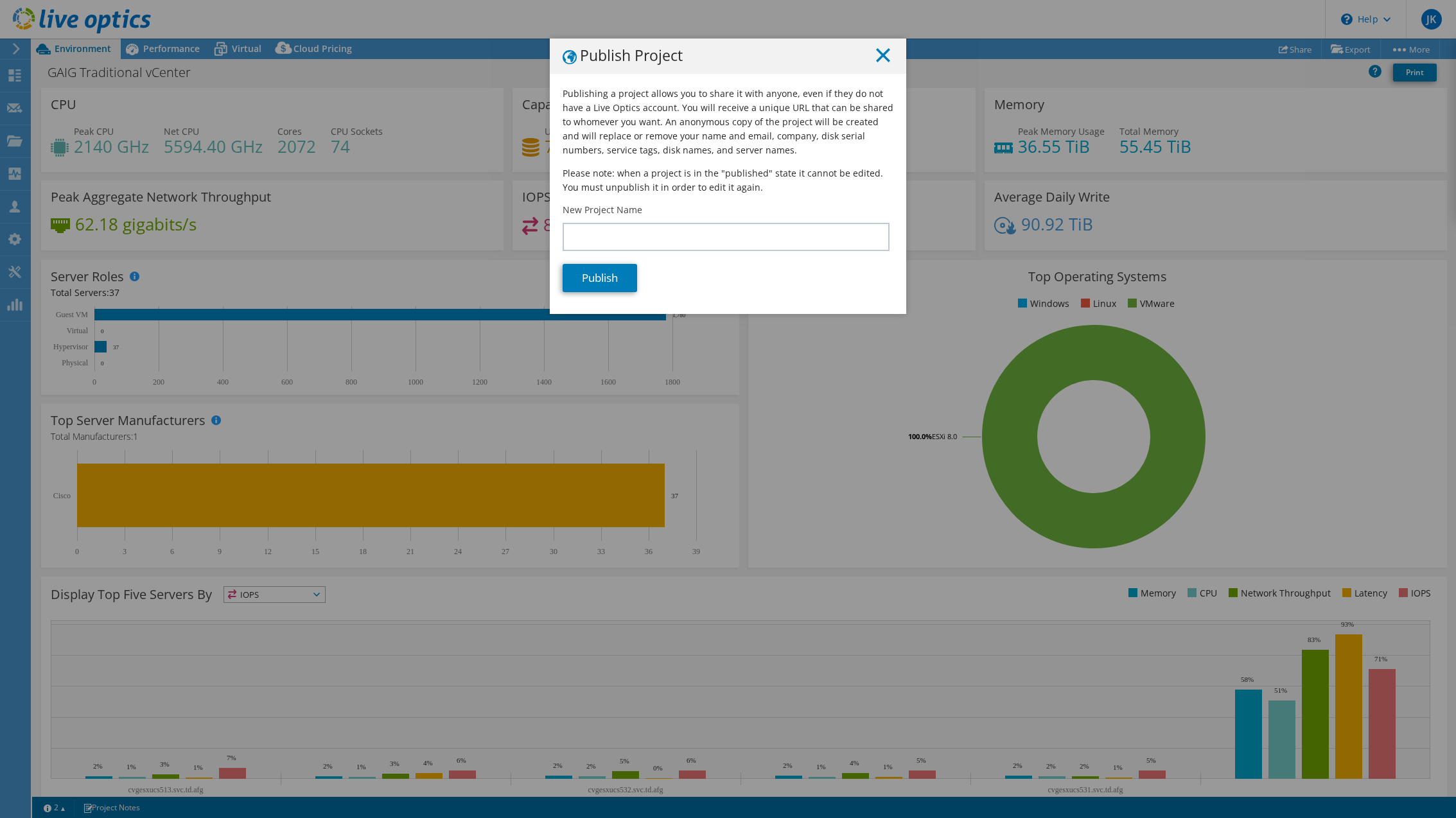
click at [880, 58] on line at bounding box center [883, 55] width 13 height 13
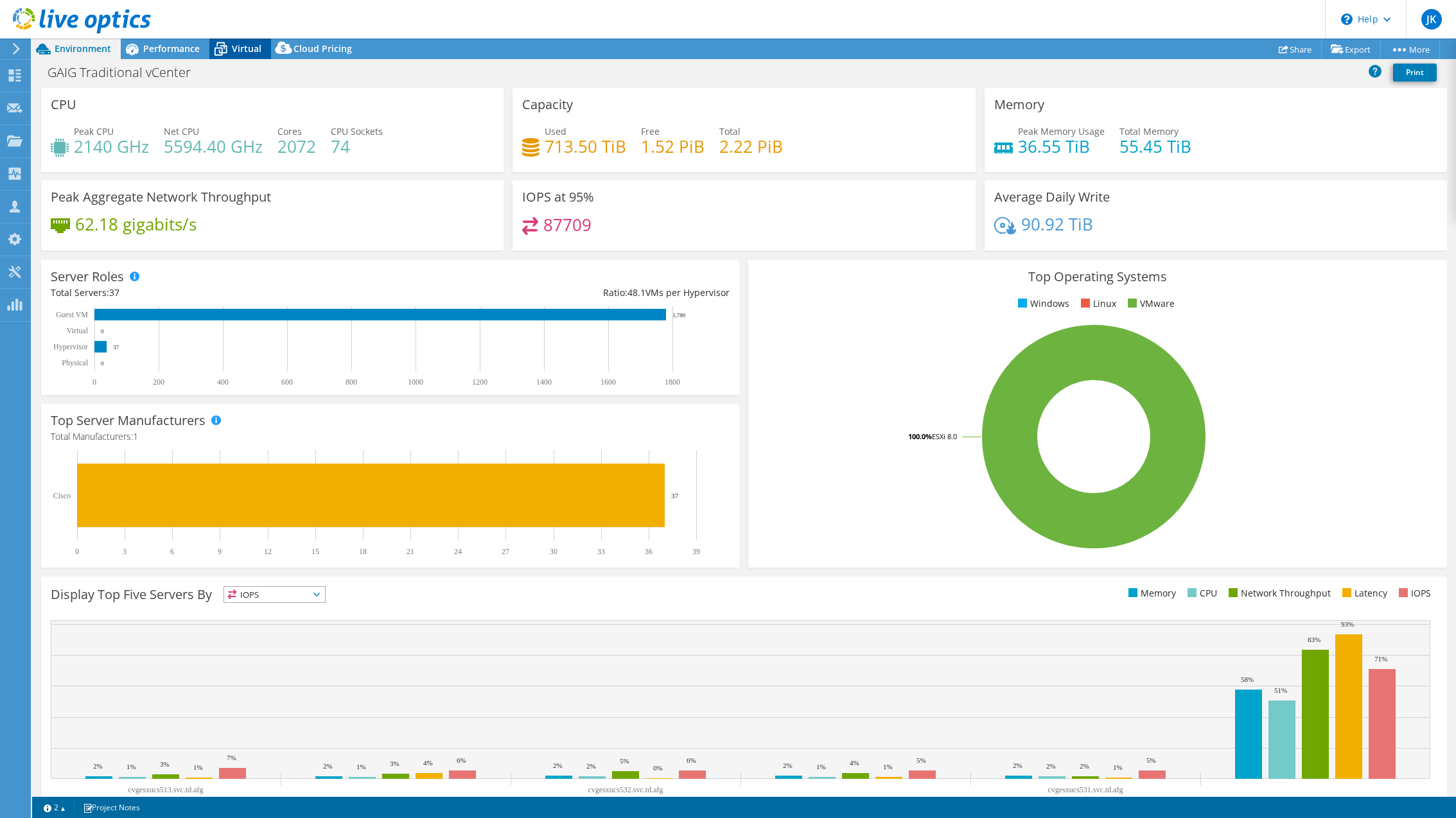
click at [237, 47] on span "Virtual" at bounding box center [246, 49] width 29 height 12
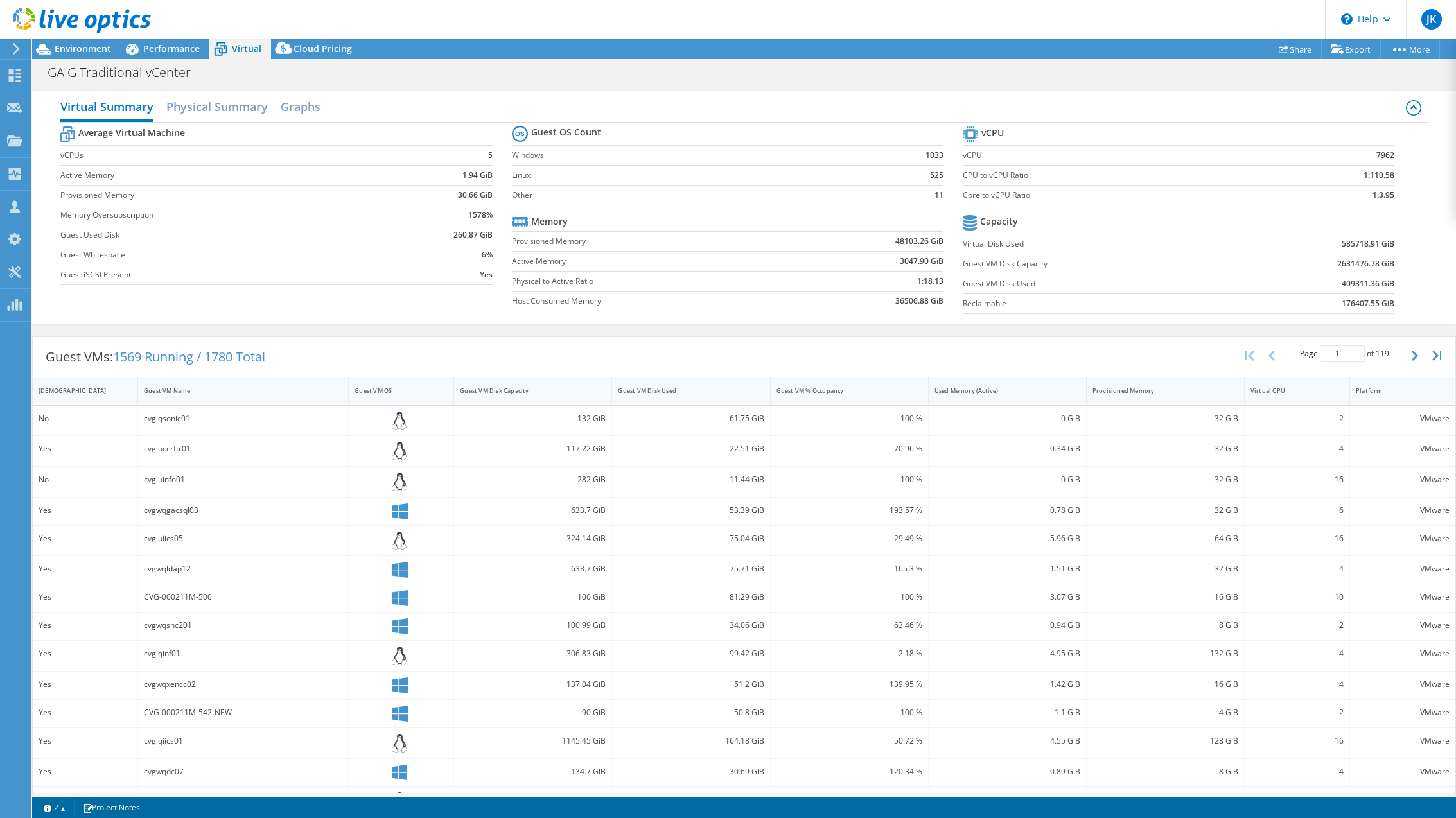
scroll to position [62, 0]
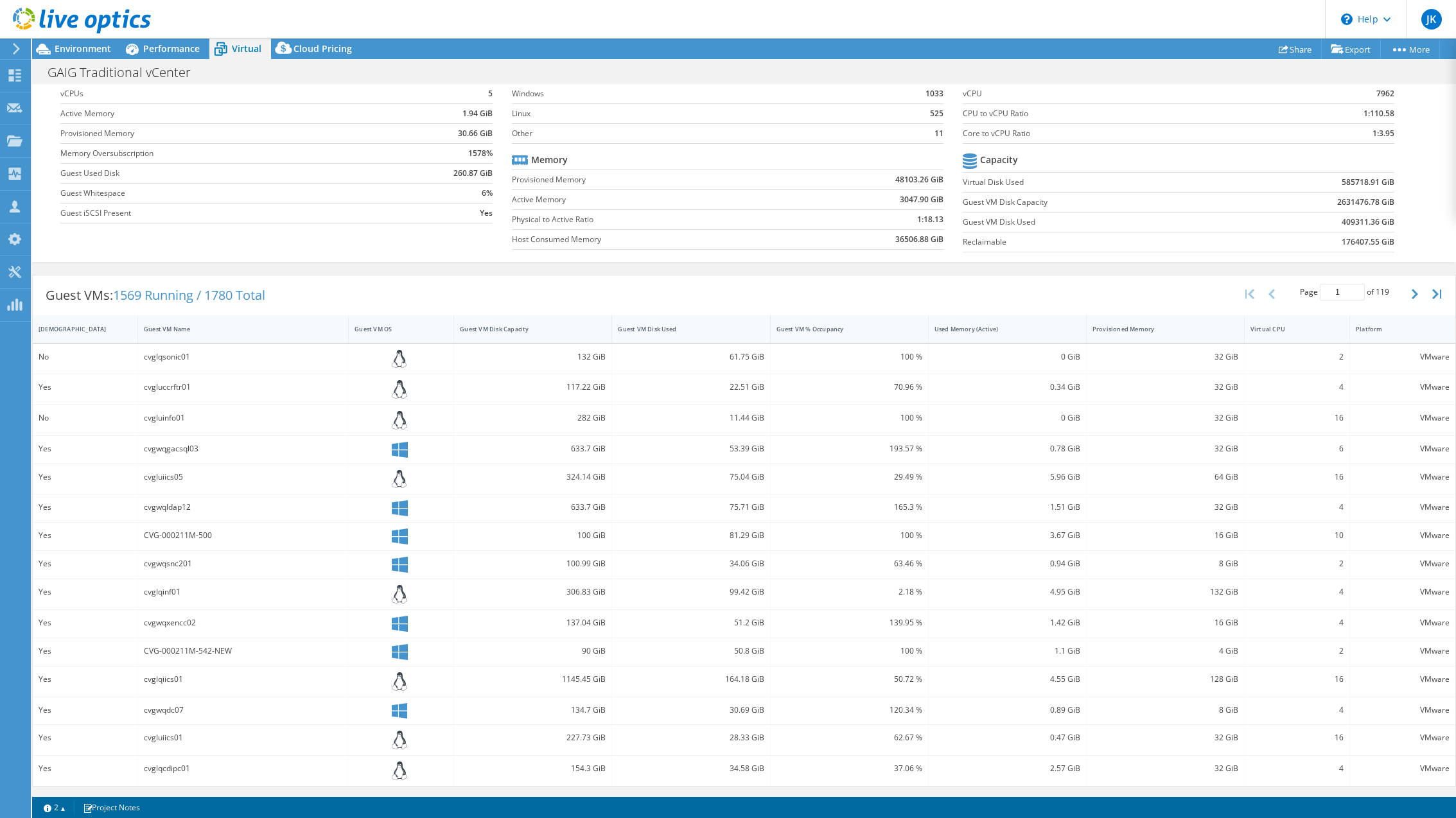
click at [608, 545] on div "100 GiB" at bounding box center [533, 537] width 158 height 28
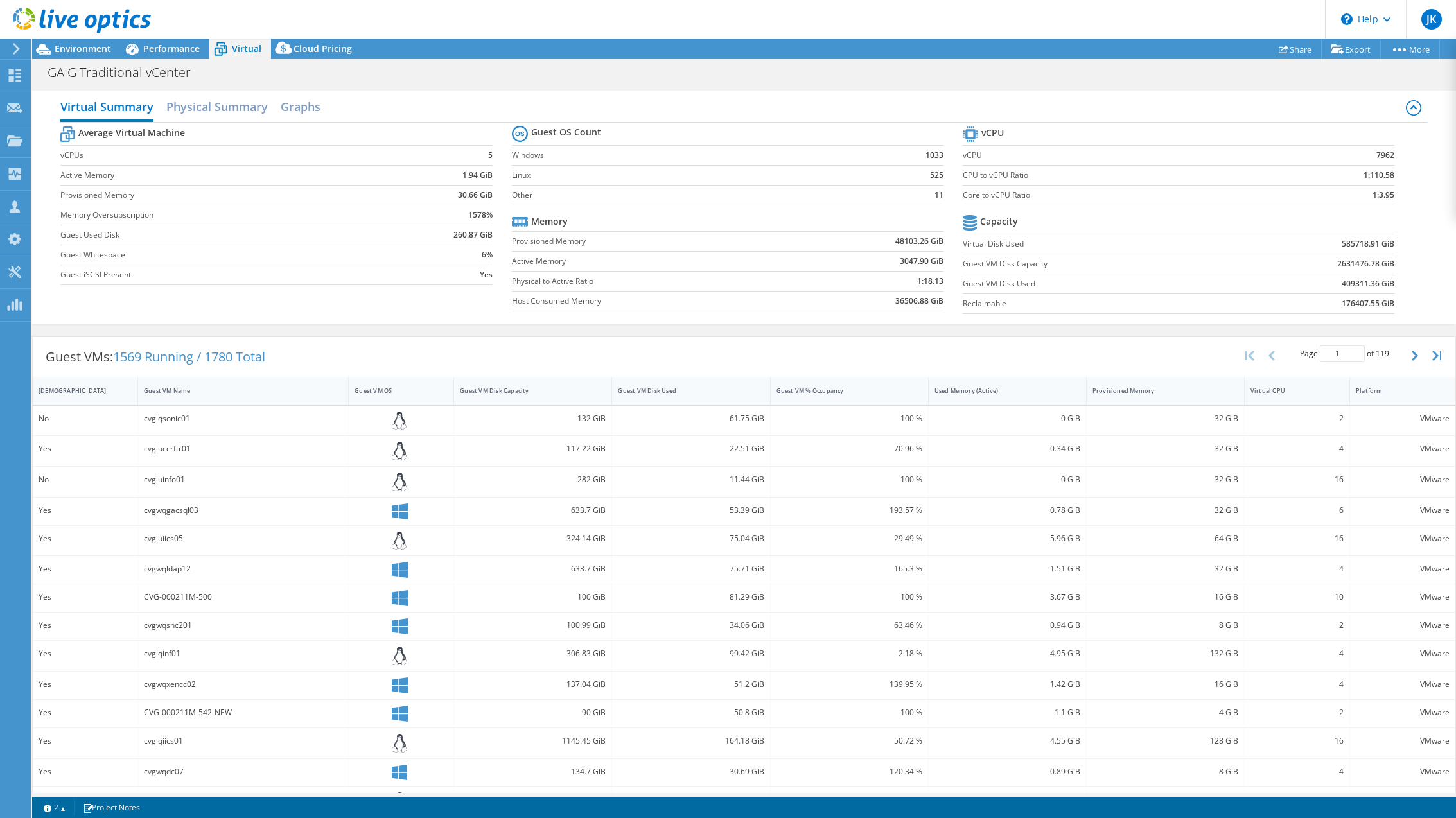
click at [1356, 244] on b "585718.91 GiB" at bounding box center [1368, 244] width 53 height 13
copy b "585718.91"
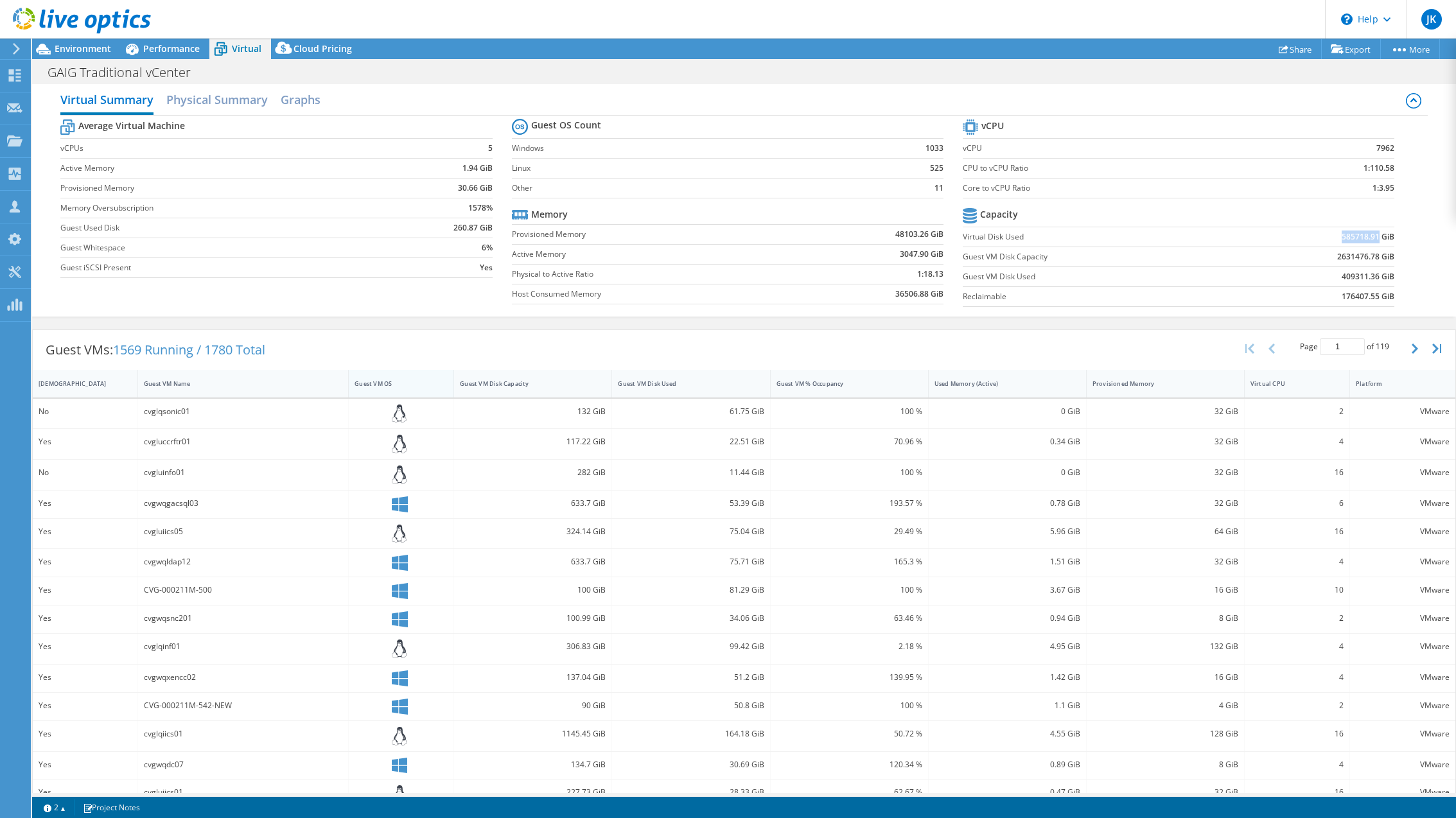
click at [376, 389] on div "Guest VM OS" at bounding box center [393, 384] width 89 height 20
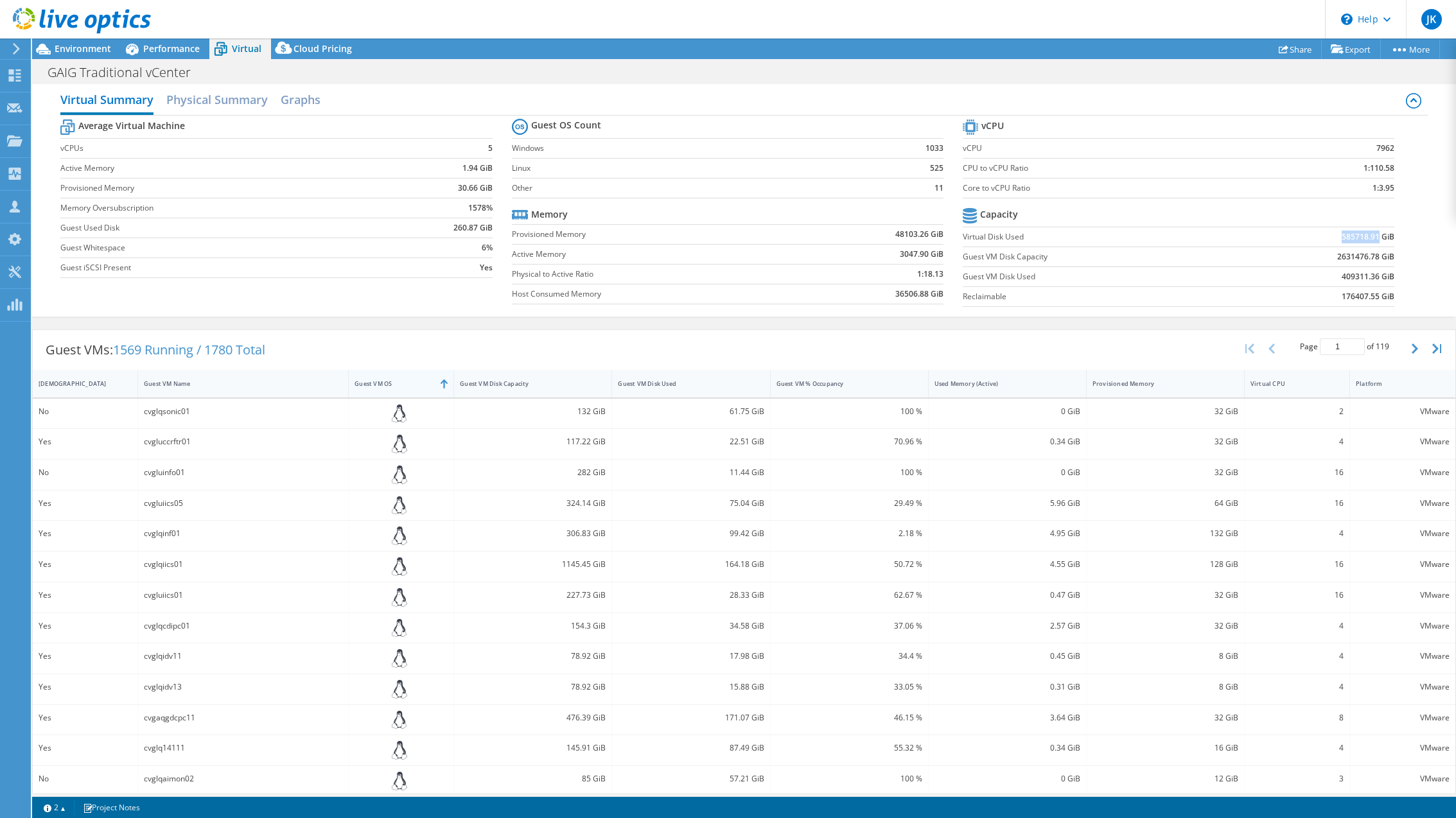
click at [376, 389] on div "Guest VM OS" at bounding box center [393, 384] width 89 height 20
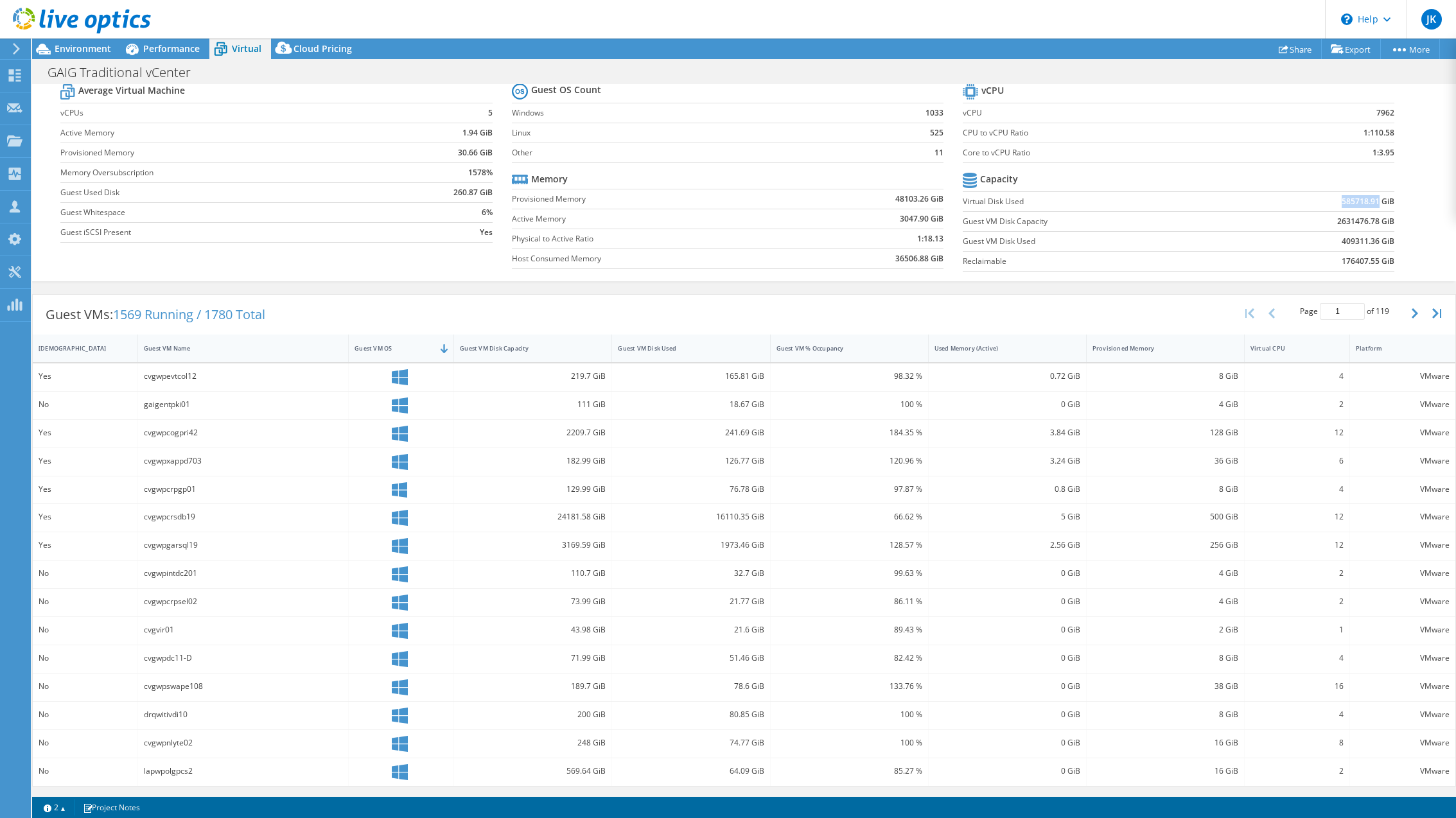
scroll to position [0, 0]
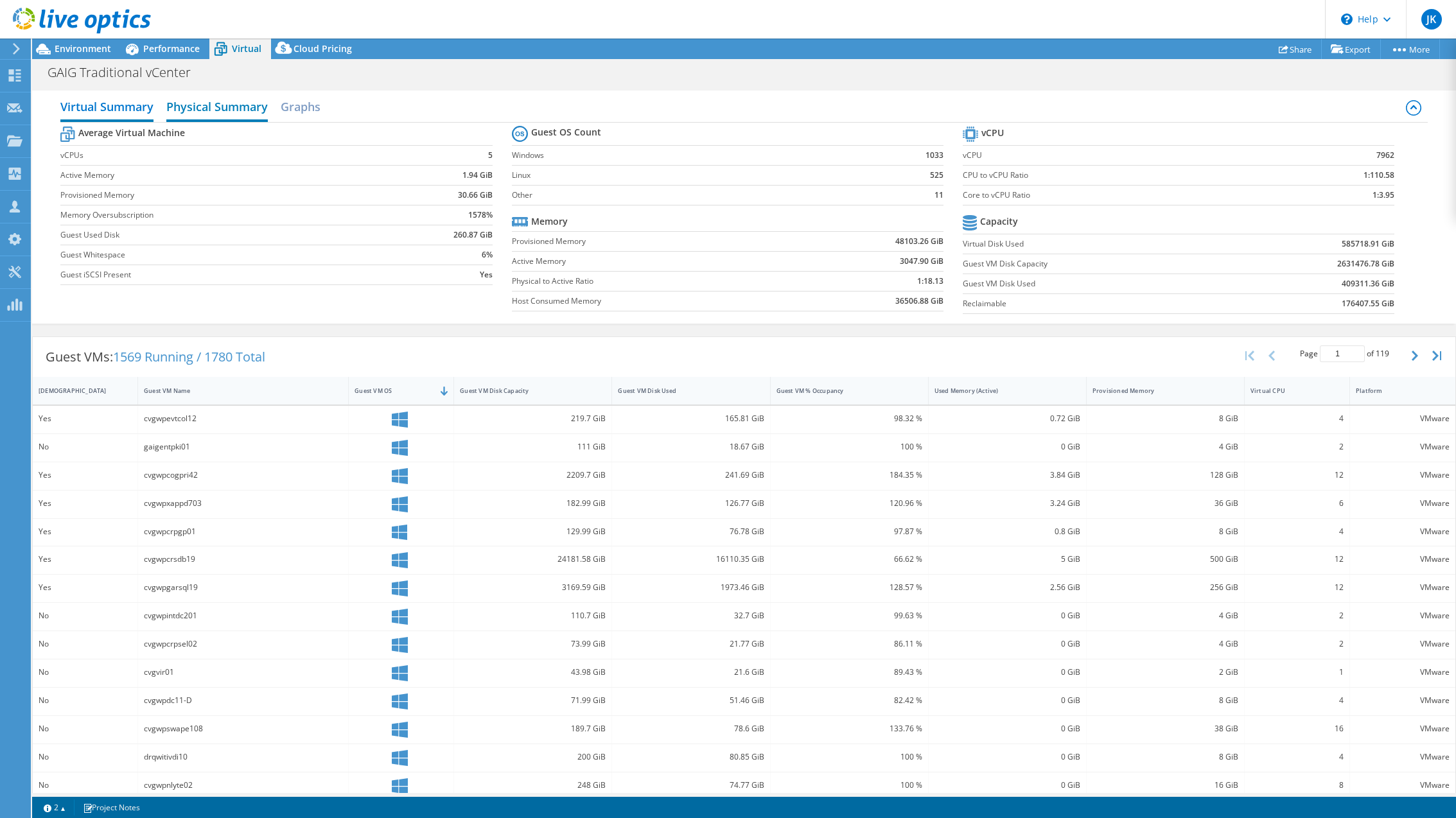
click at [224, 110] on h2 "Physical Summary" at bounding box center [217, 108] width 101 height 28
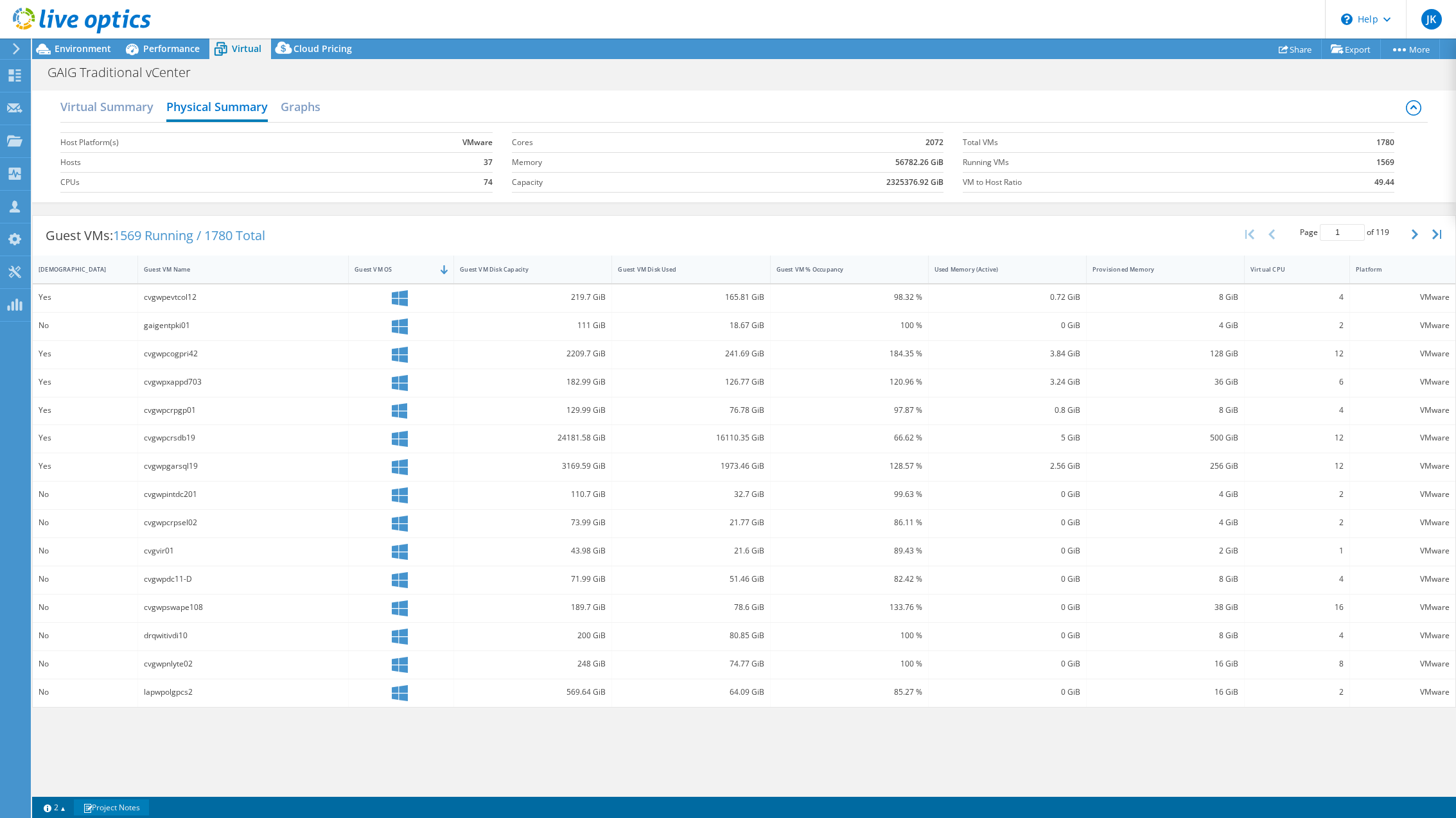
click at [142, 814] on link "Project Notes" at bounding box center [111, 807] width 75 height 16
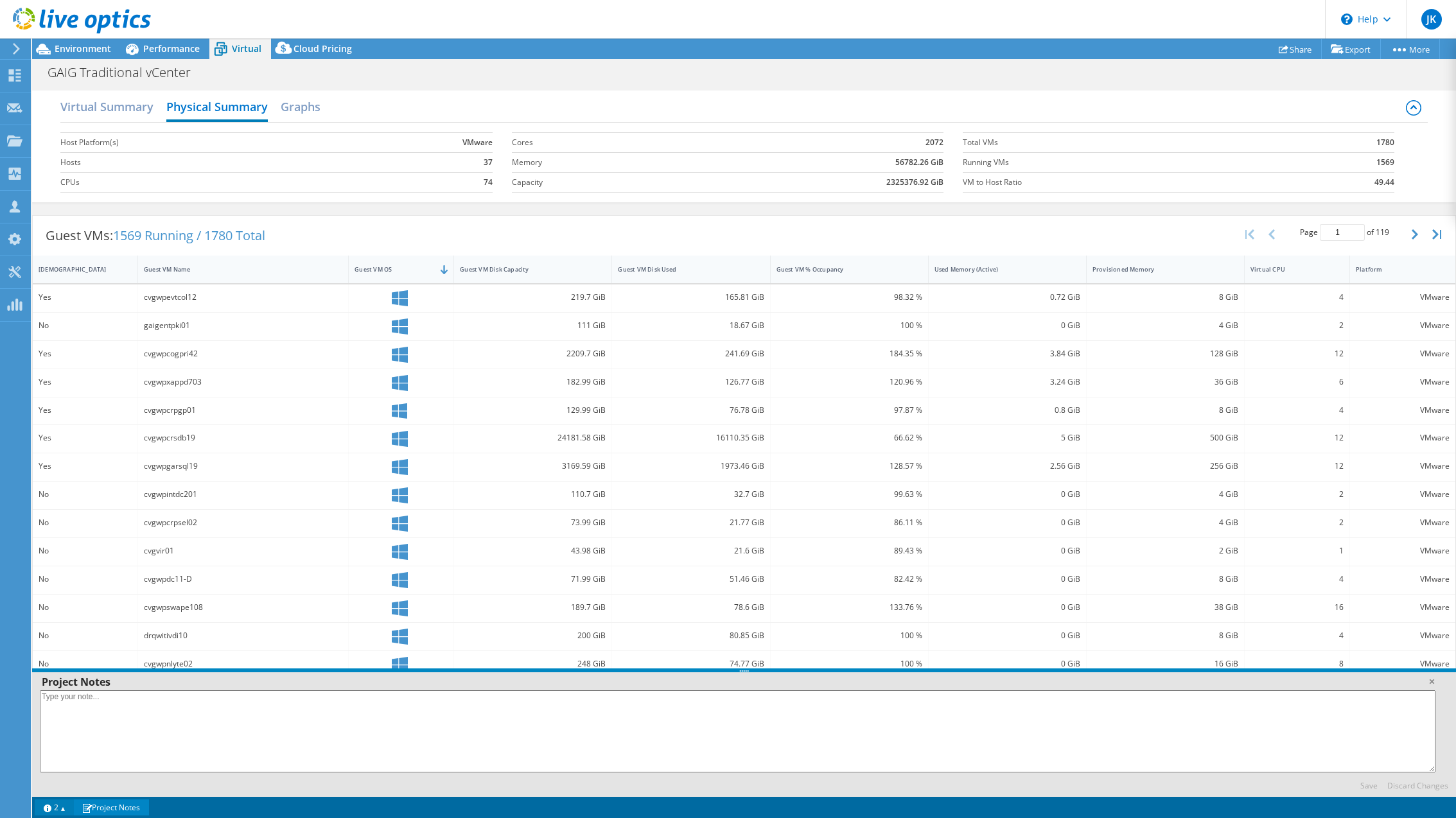
click at [64, 803] on link "2" at bounding box center [54, 807] width 39 height 16
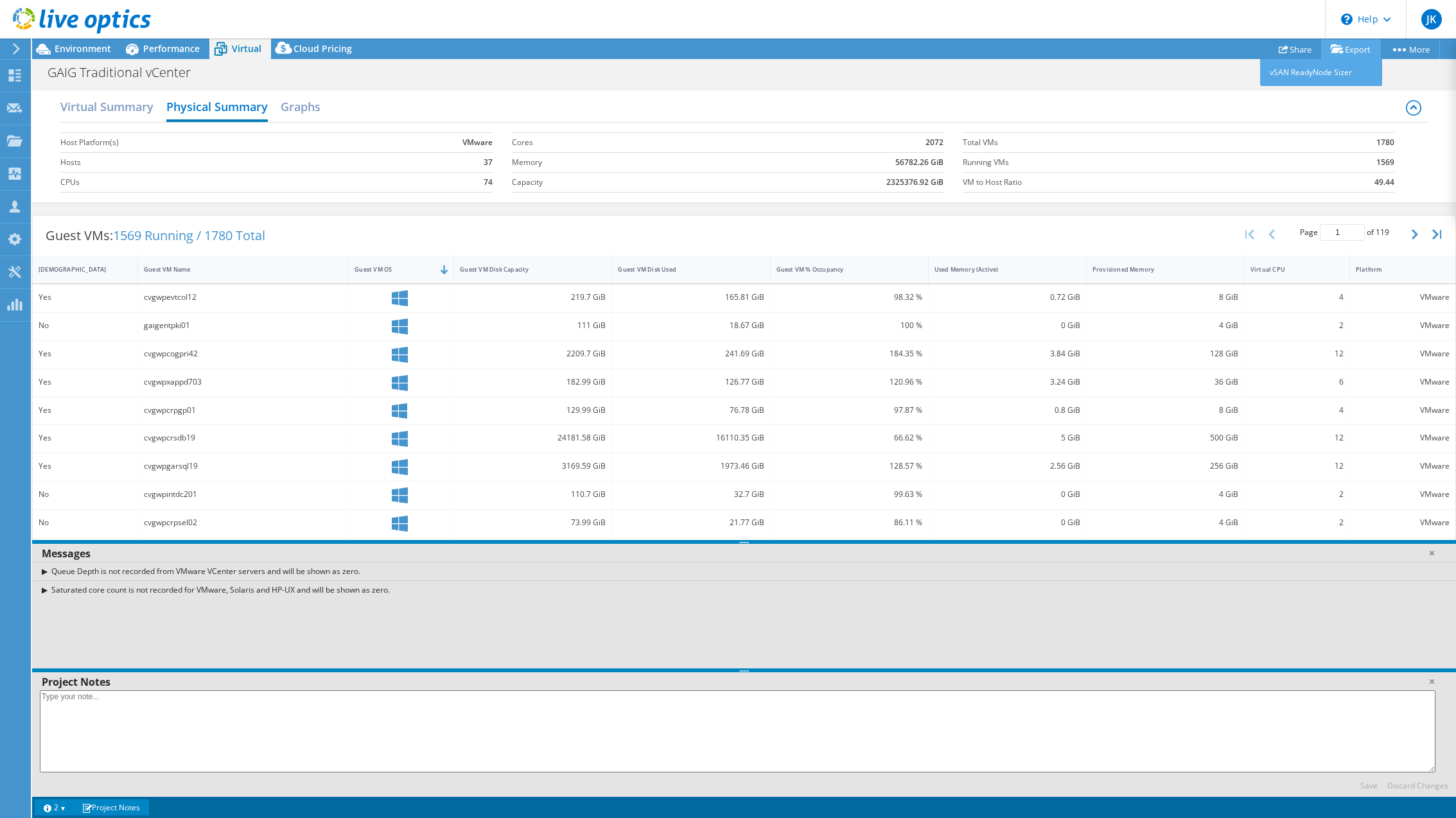
click at [1364, 49] on link "Export" at bounding box center [1351, 50] width 60 height 20
click at [84, 57] on div "Environment" at bounding box center [76, 49] width 88 height 21
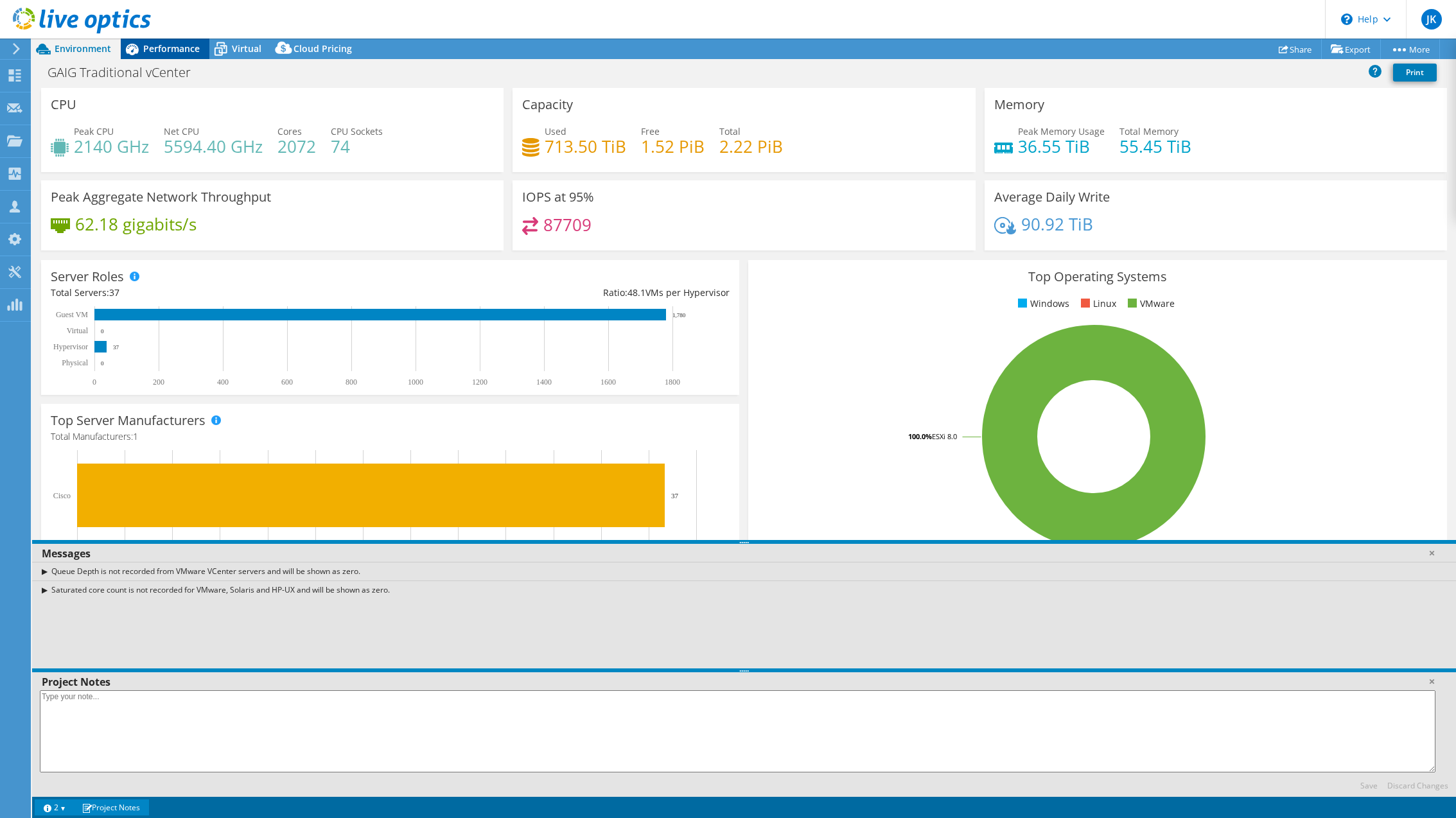
click at [142, 56] on icon at bounding box center [132, 49] width 22 height 22
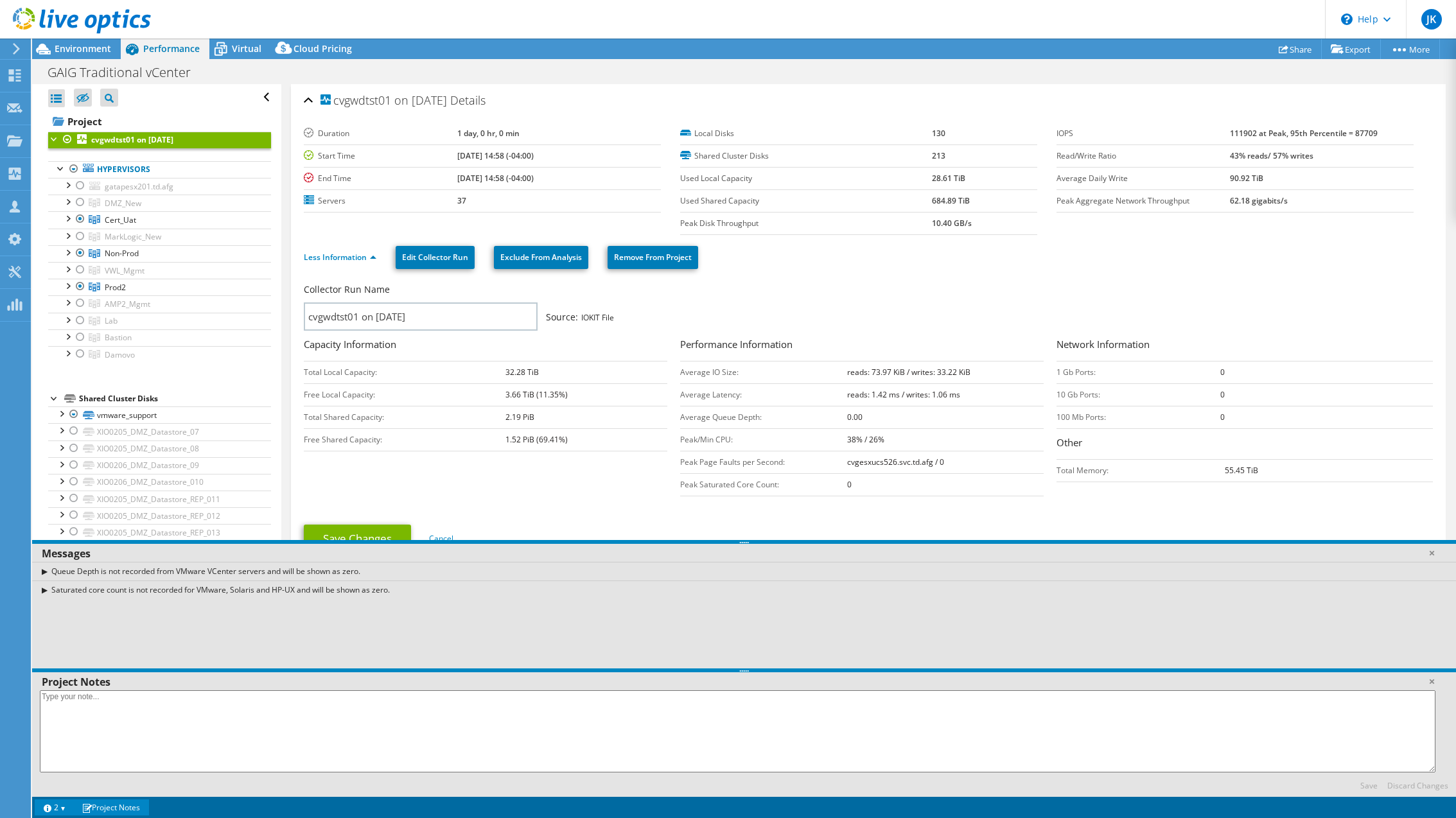
click at [67, 138] on div at bounding box center [67, 139] width 13 height 15
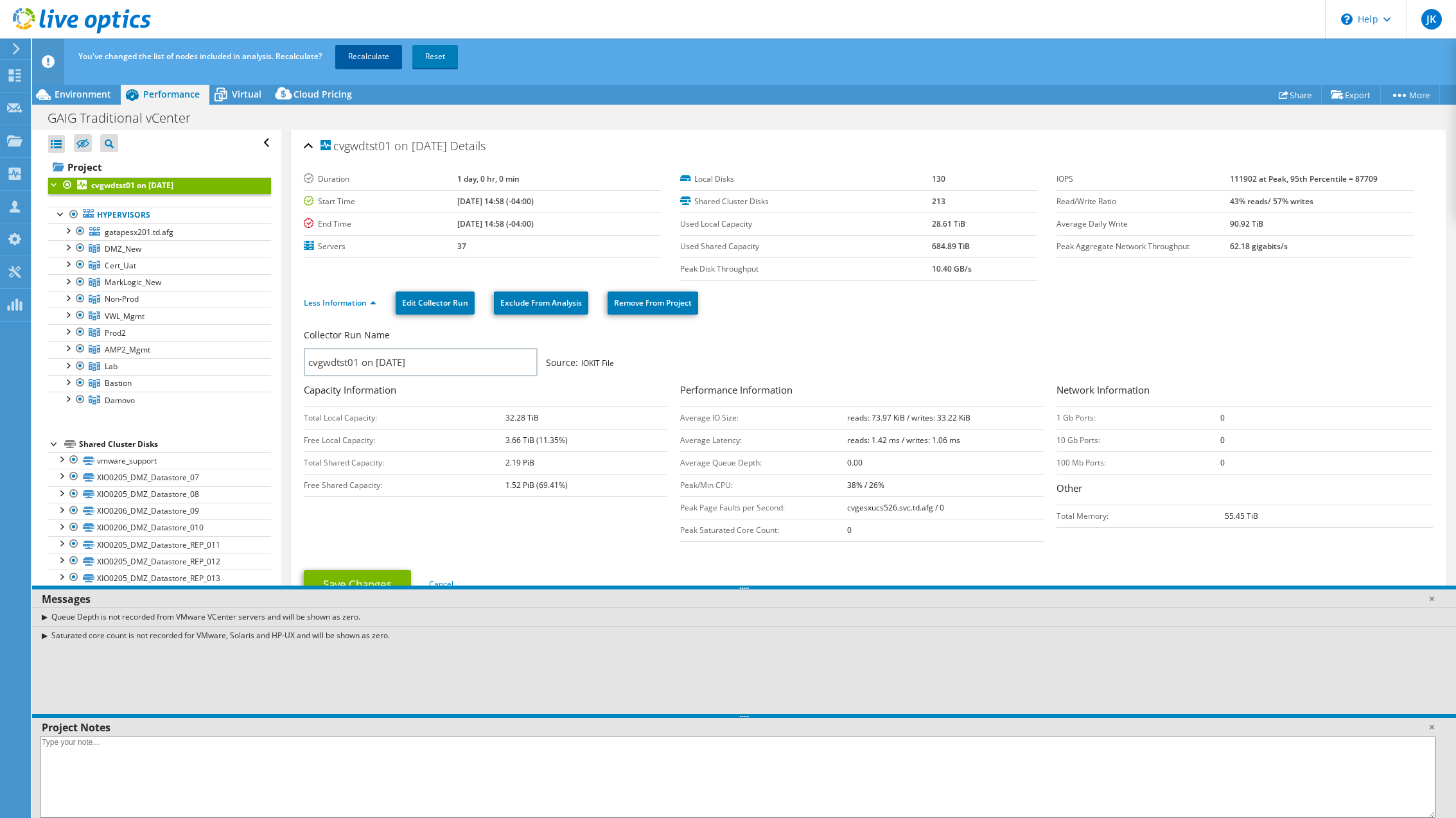
click at [373, 52] on link "Recalculate" at bounding box center [369, 57] width 67 height 23
click at [232, 93] on span "Virtual" at bounding box center [246, 95] width 29 height 12
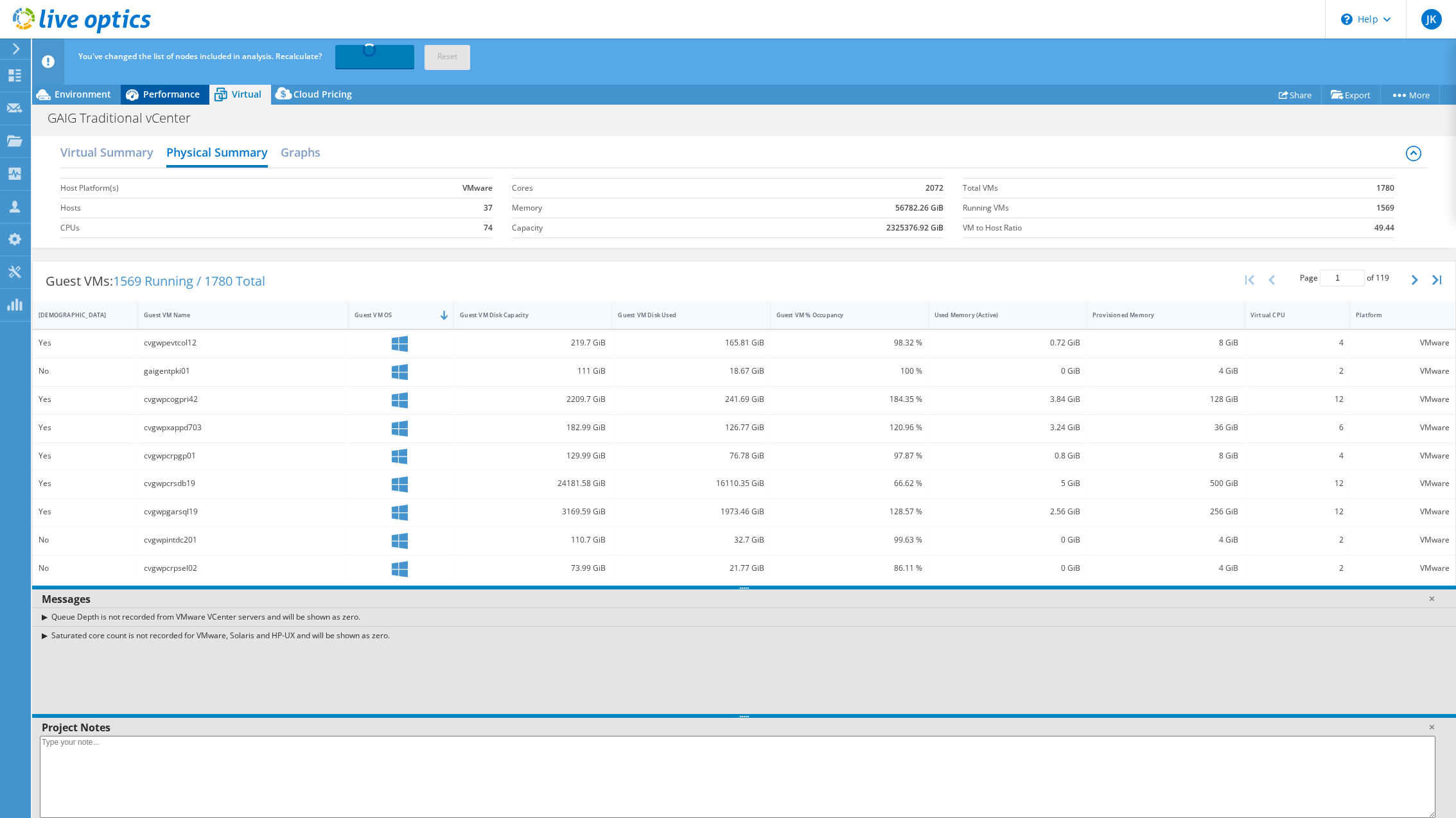
click at [177, 93] on span "Performance" at bounding box center [171, 95] width 57 height 12
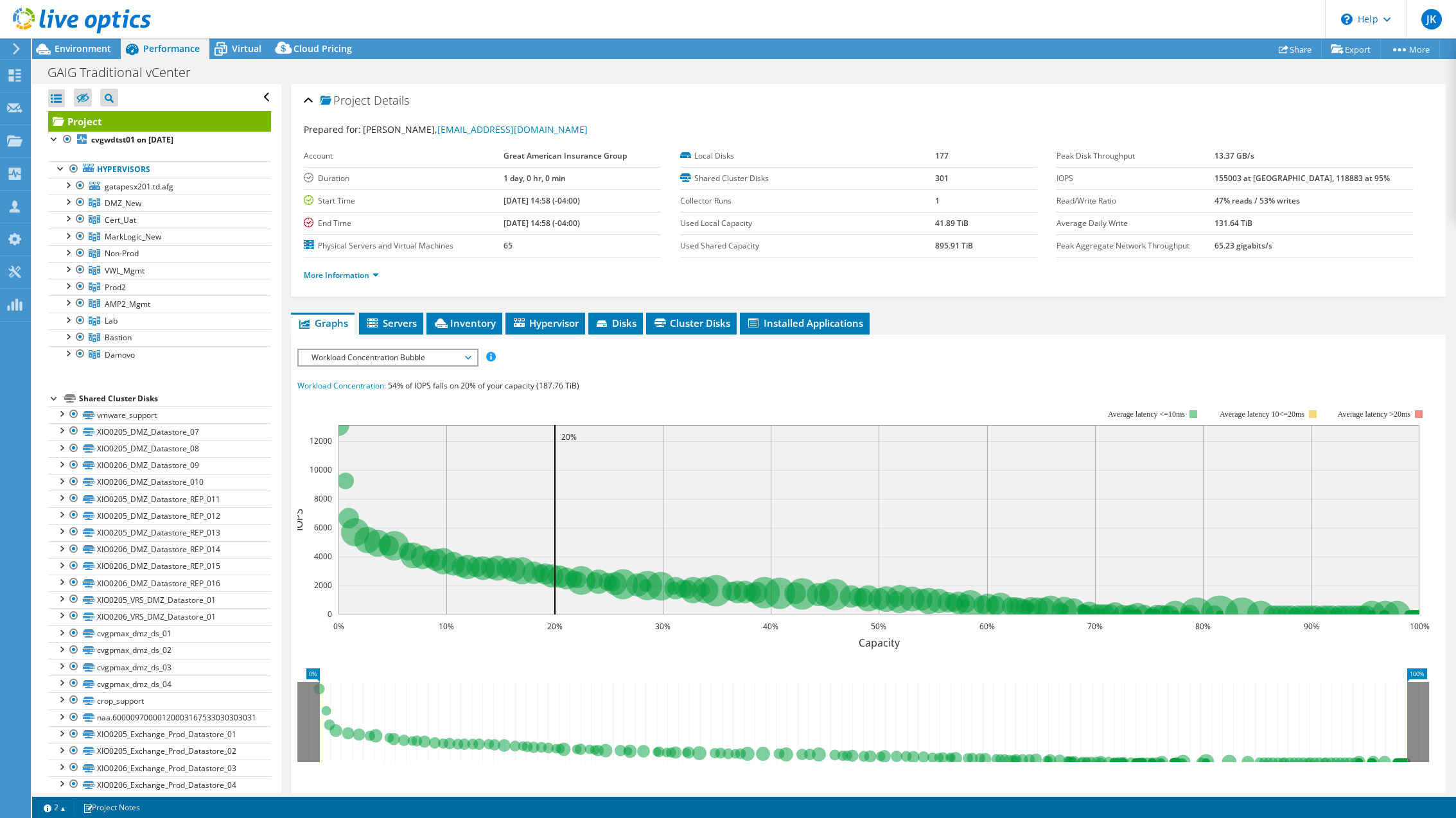
select select "USD"
click at [1355, 50] on link "Export" at bounding box center [1351, 50] width 60 height 20
click at [1283, 51] on link "Share" at bounding box center [1296, 50] width 53 height 20
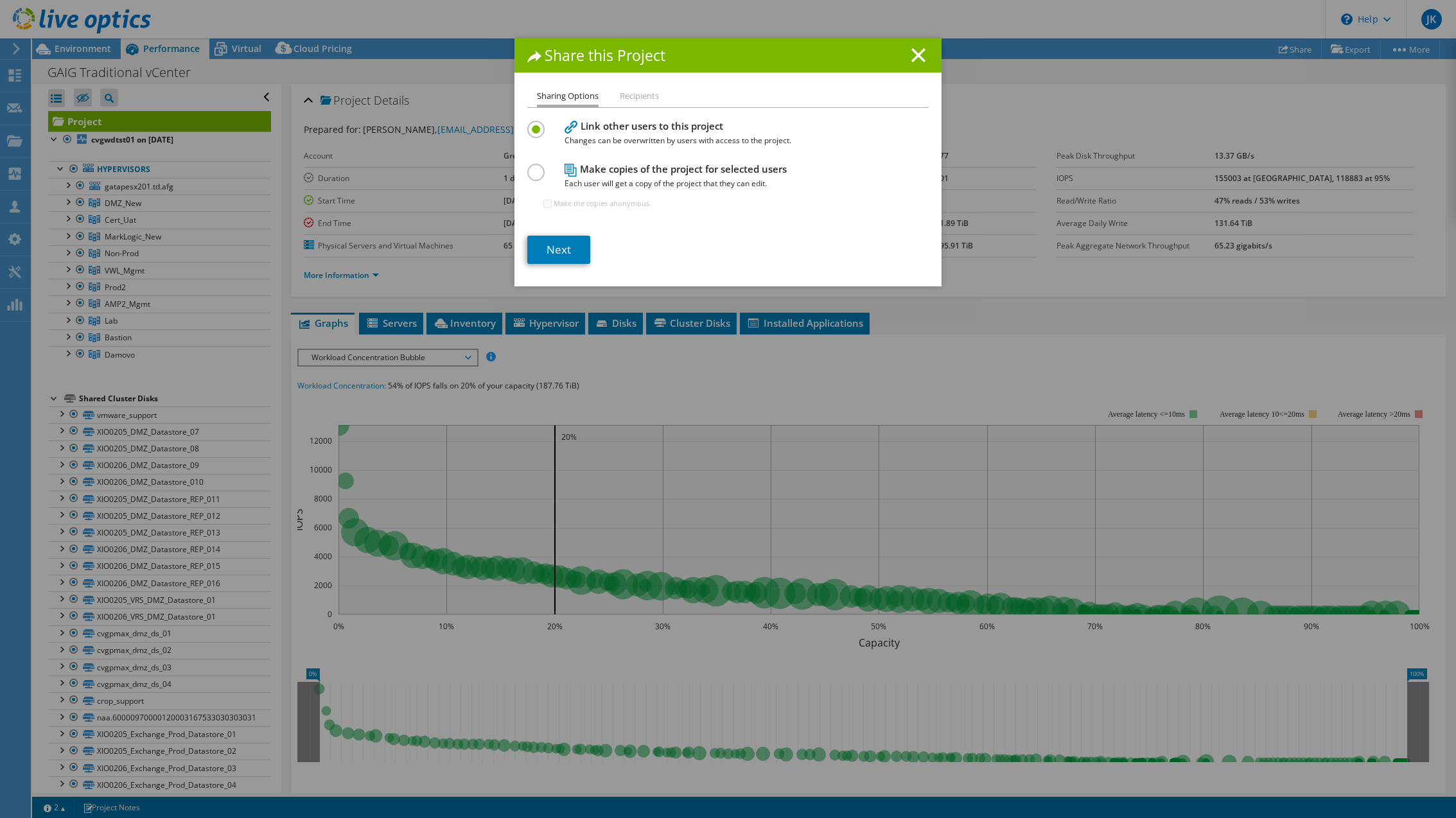
click at [925, 55] on h1 "Share this Project" at bounding box center [728, 55] width 401 height 15
click at [918, 56] on line at bounding box center [919, 55] width 13 height 13
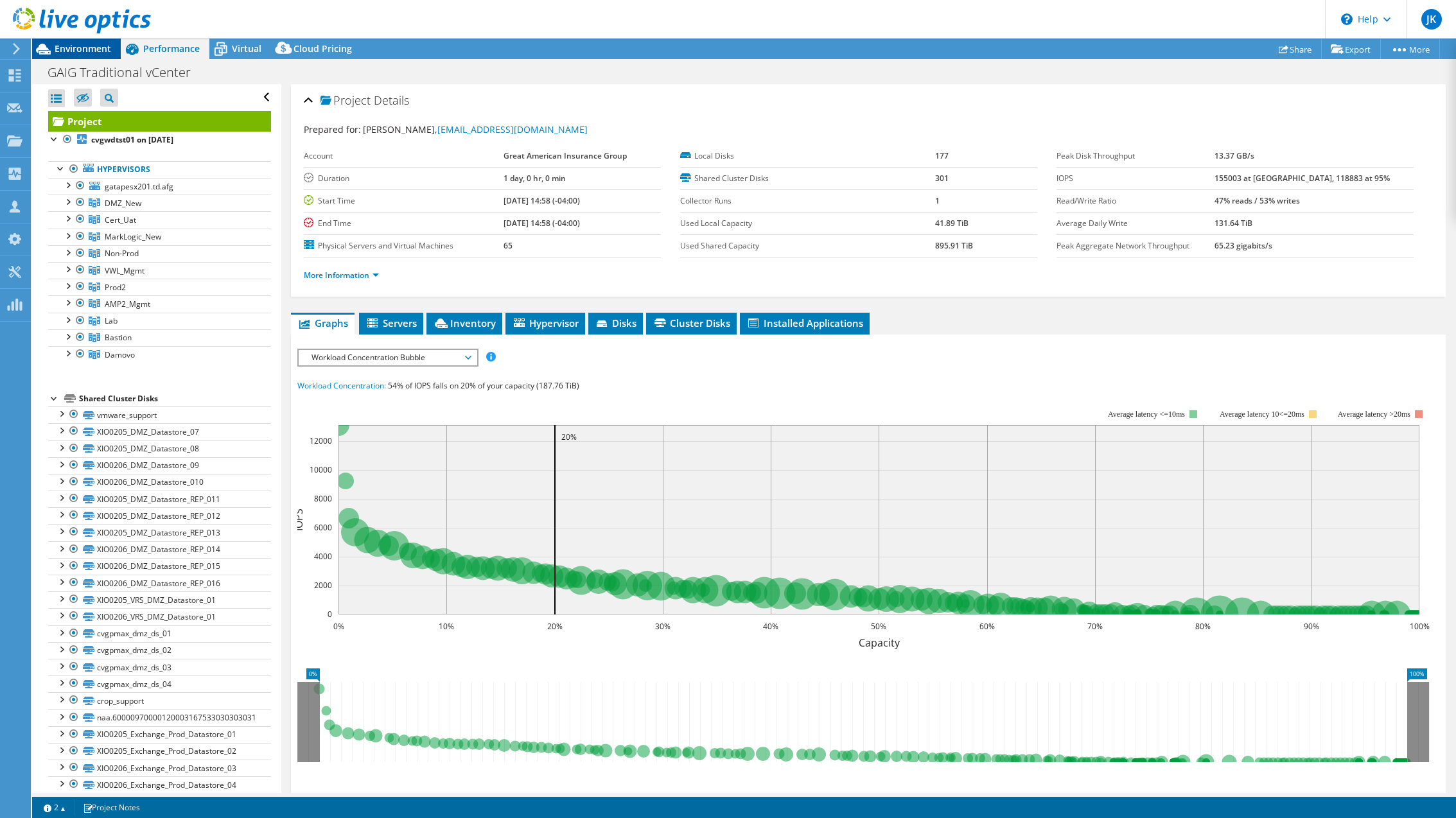
click at [93, 48] on span "Environment" at bounding box center [82, 49] width 57 height 12
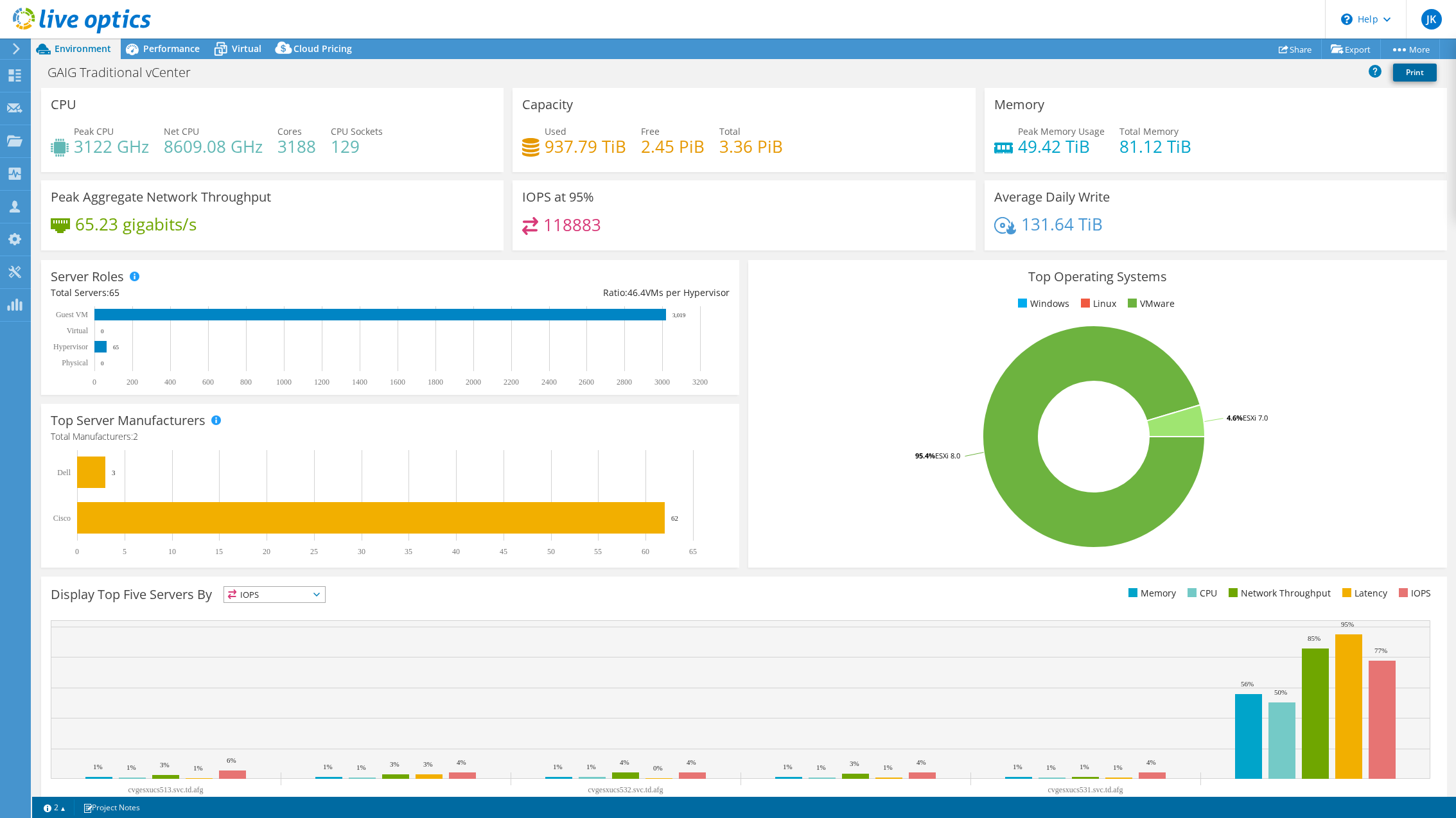
click at [1407, 70] on link "Print" at bounding box center [1415, 72] width 43 height 18
click at [1294, 46] on link "Share" at bounding box center [1296, 50] width 53 height 20
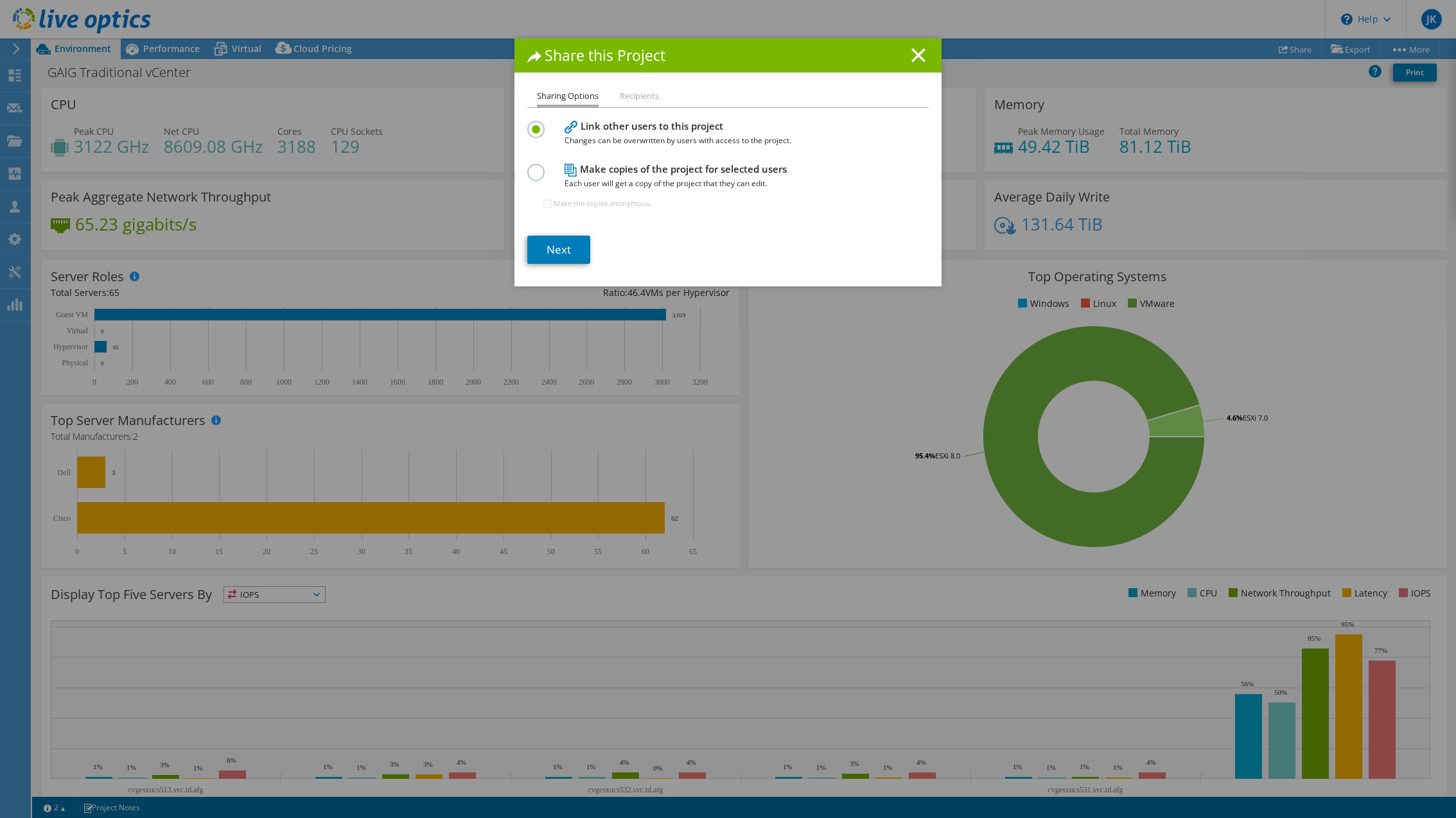
click at [914, 52] on line at bounding box center [919, 55] width 13 height 13
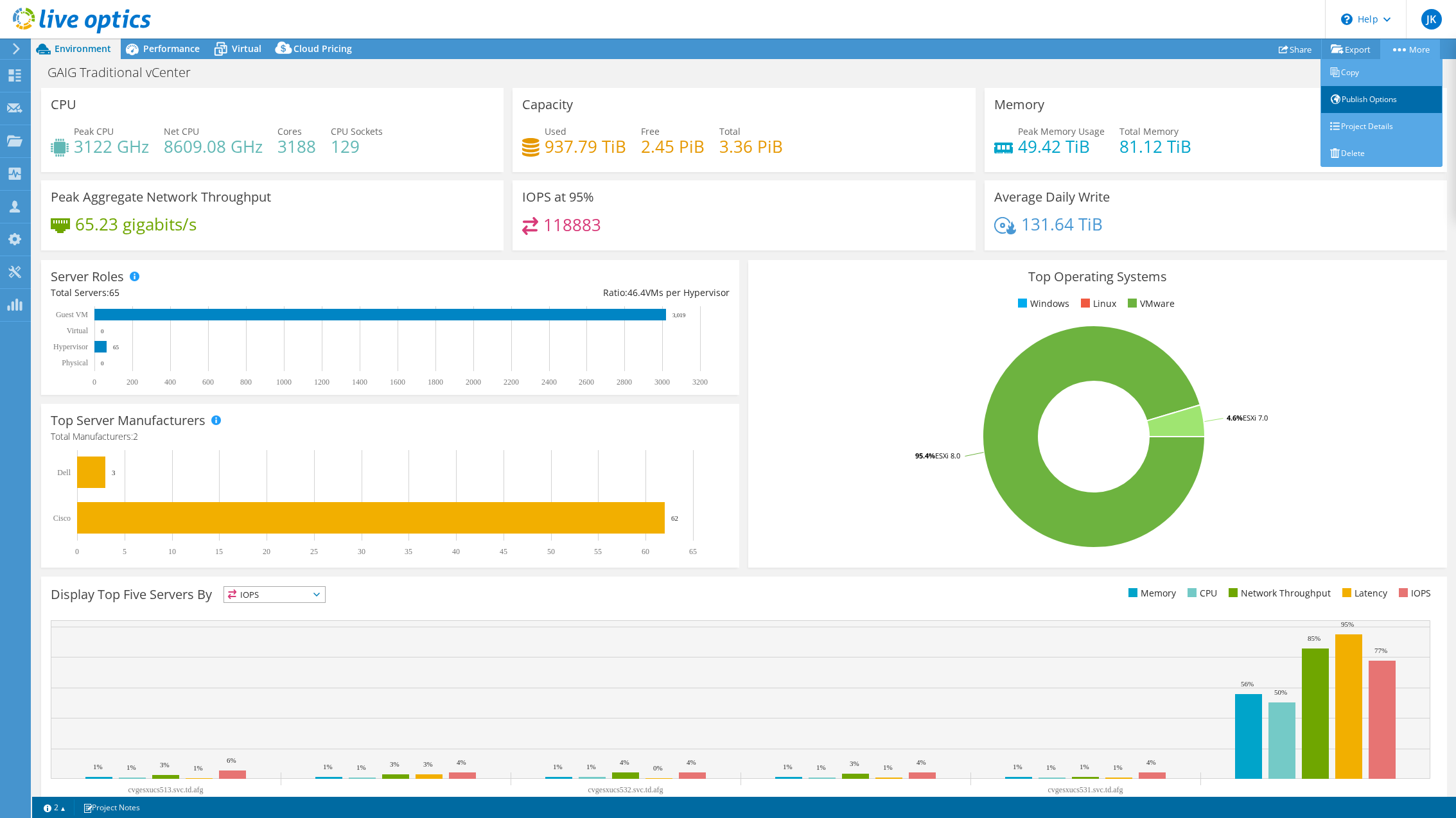
click at [1389, 100] on link "Publish Options" at bounding box center [1382, 99] width 122 height 27
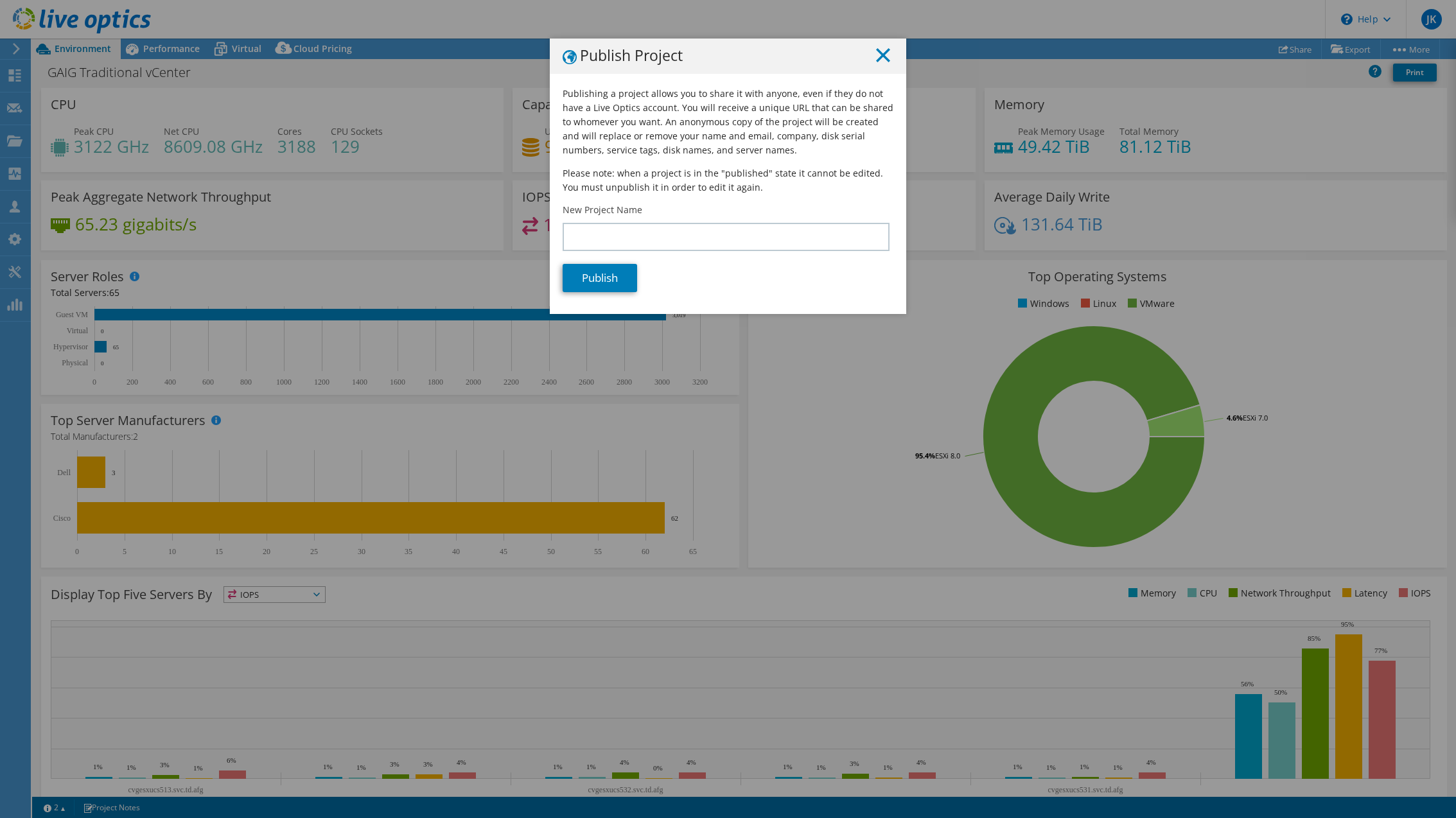
click at [882, 58] on icon at bounding box center [883, 55] width 14 height 14
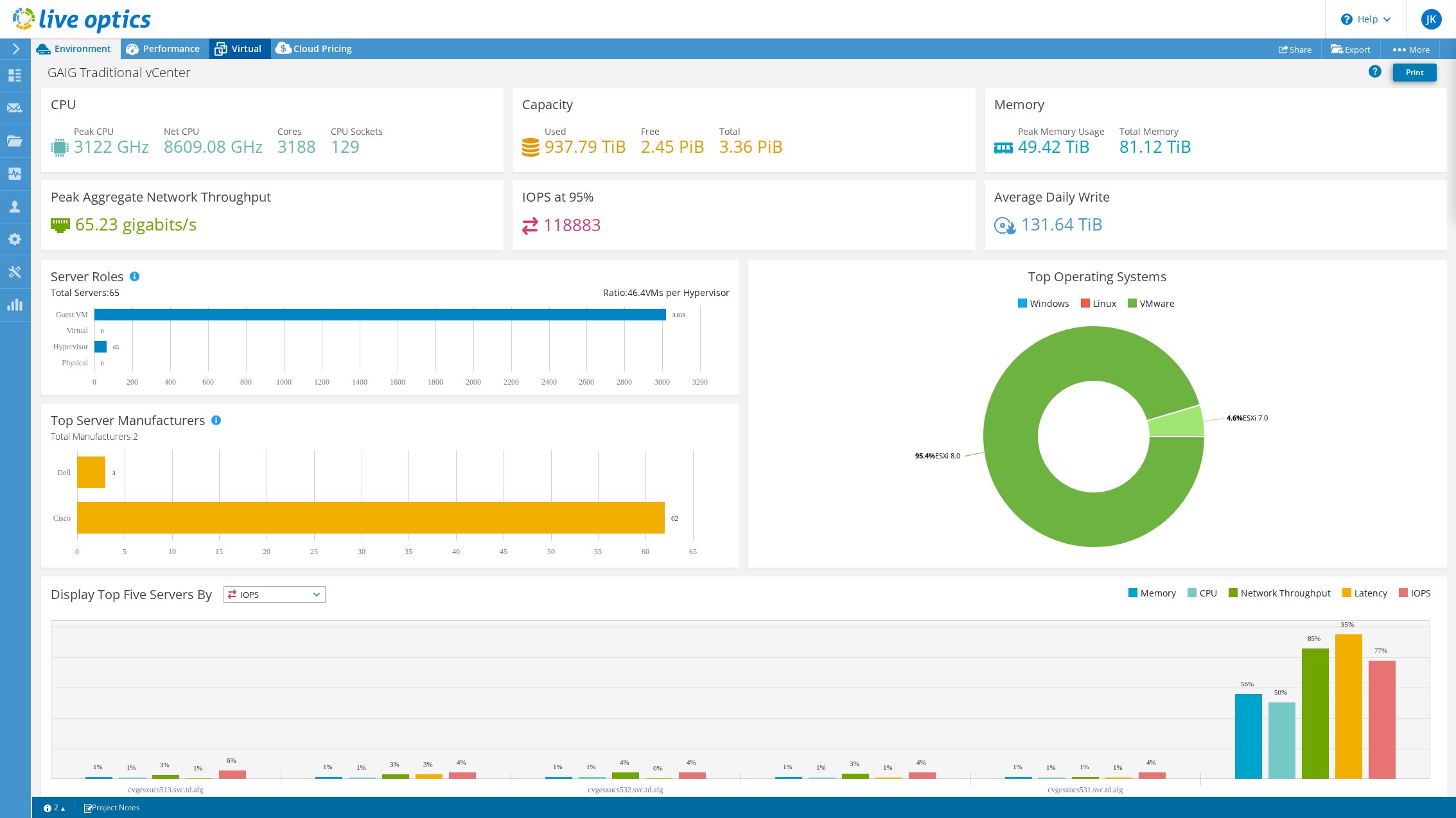
click at [243, 55] on div "Virtual" at bounding box center [240, 49] width 62 height 21
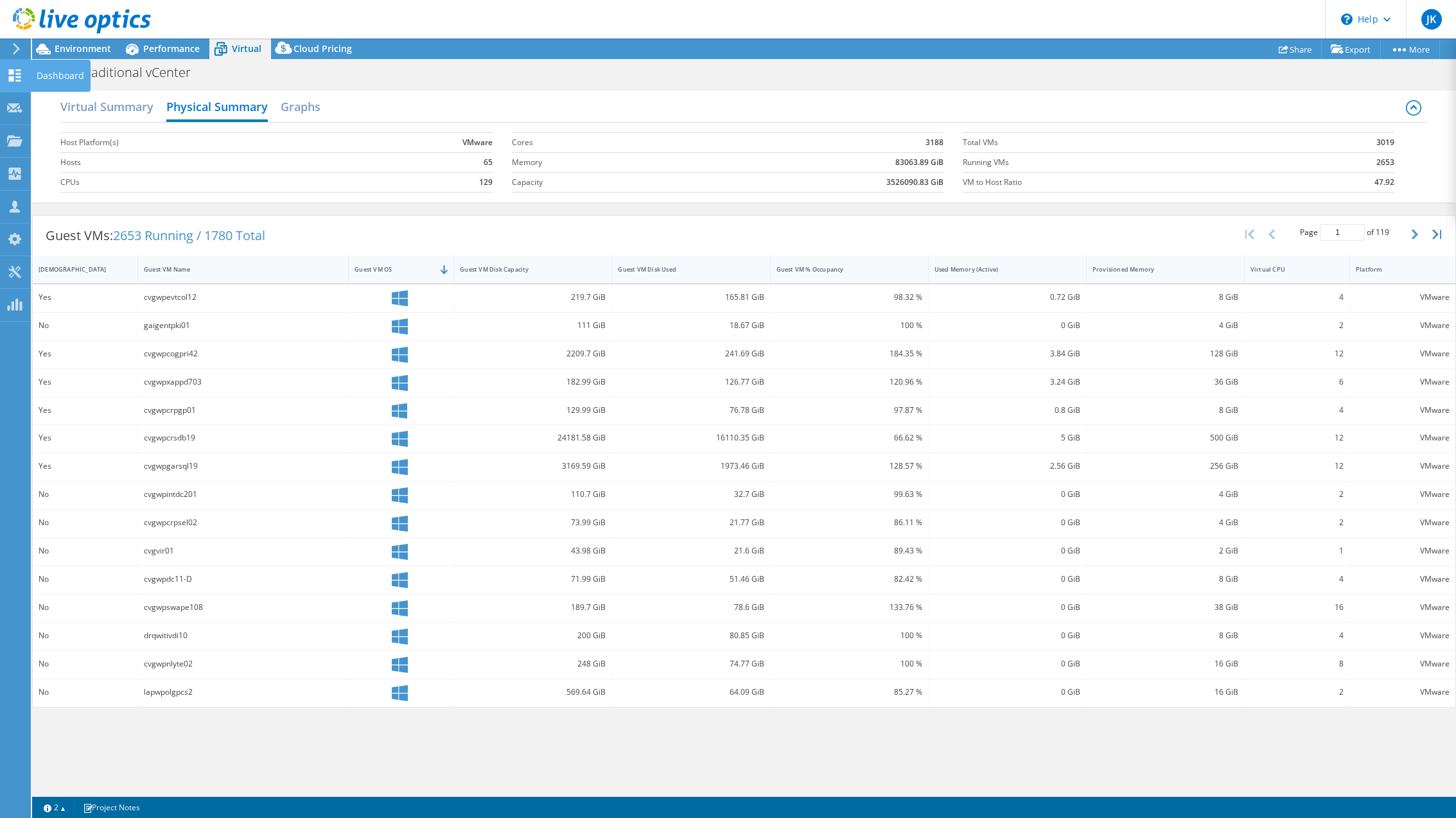
click at [15, 80] on use at bounding box center [15, 76] width 12 height 12
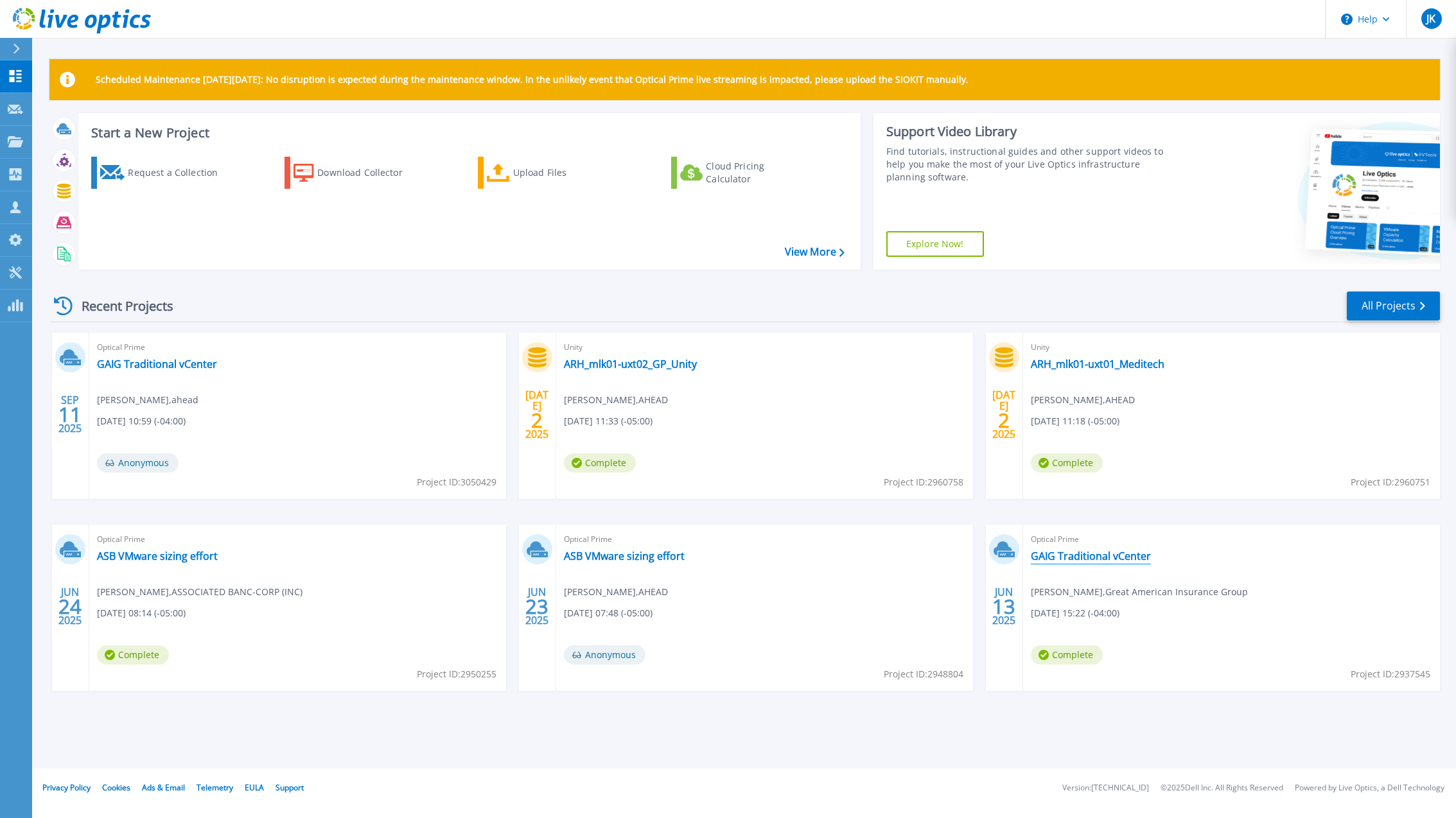
click at [1059, 553] on link "GAIG Traditional vCenter" at bounding box center [1090, 556] width 120 height 13
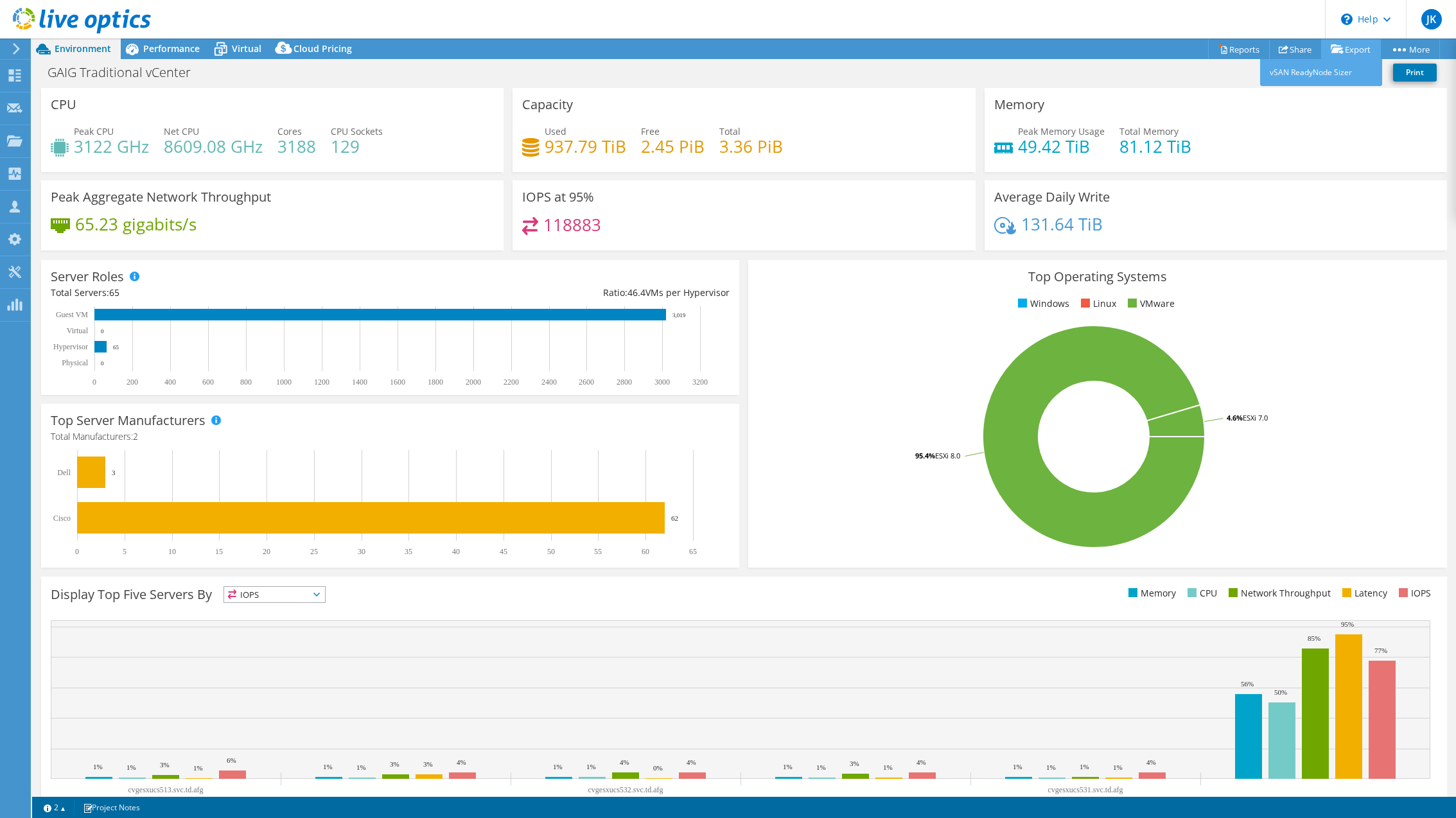
click at [1348, 50] on link "Export" at bounding box center [1351, 50] width 60 height 20
click at [1349, 48] on link "Export" at bounding box center [1351, 50] width 60 height 20
click at [1337, 49] on icon at bounding box center [1337, 49] width 13 height 9
click at [1218, 50] on icon at bounding box center [1223, 49] width 9 height 9
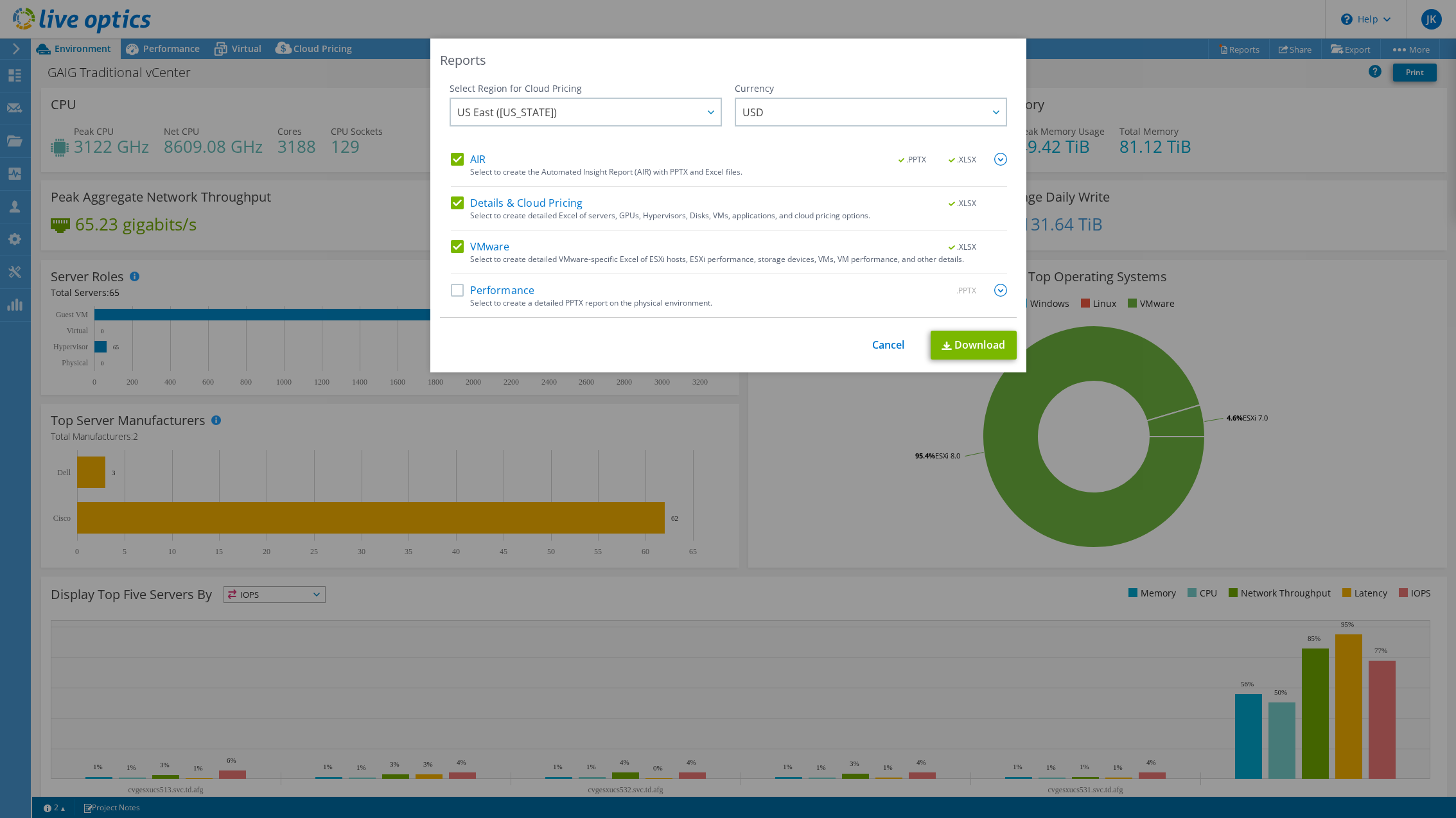
click at [458, 204] on label "Details & Cloud Pricing" at bounding box center [517, 203] width 132 height 13
click at [0, 0] on input "Details & Cloud Pricing" at bounding box center [0, 0] width 0 height 0
click at [461, 159] on label "AIR" at bounding box center [468, 159] width 35 height 13
click at [0, 0] on input "AIR" at bounding box center [0, 0] width 0 height 0
click at [468, 205] on label "Details & Cloud Pricing" at bounding box center [517, 203] width 132 height 13
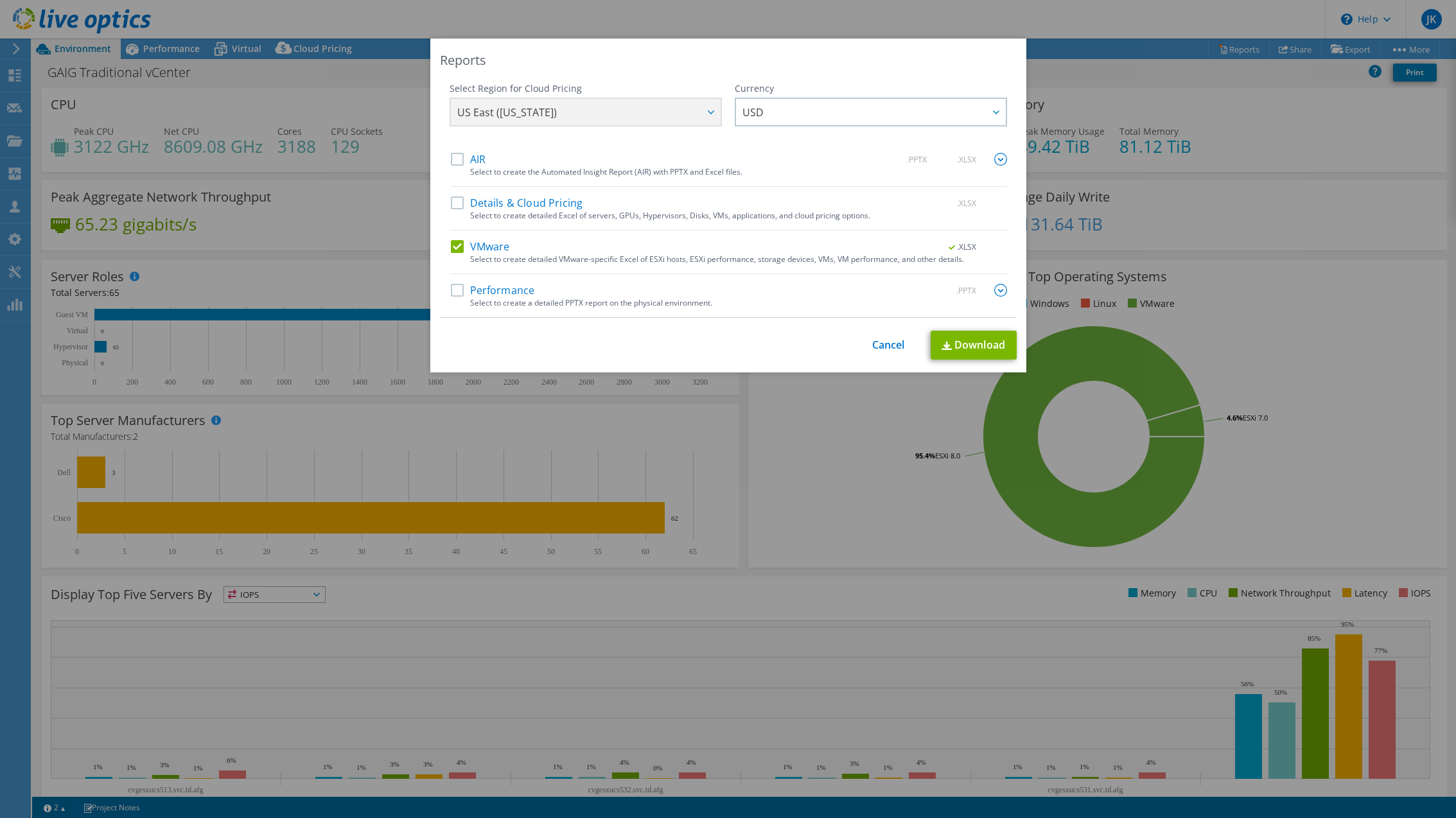
click at [0, 0] on input "Details & Cloud Pricing" at bounding box center [0, 0] width 0 height 0
click at [970, 343] on link "Download" at bounding box center [974, 345] width 86 height 29
